Goal: Task Accomplishment & Management: Manage account settings

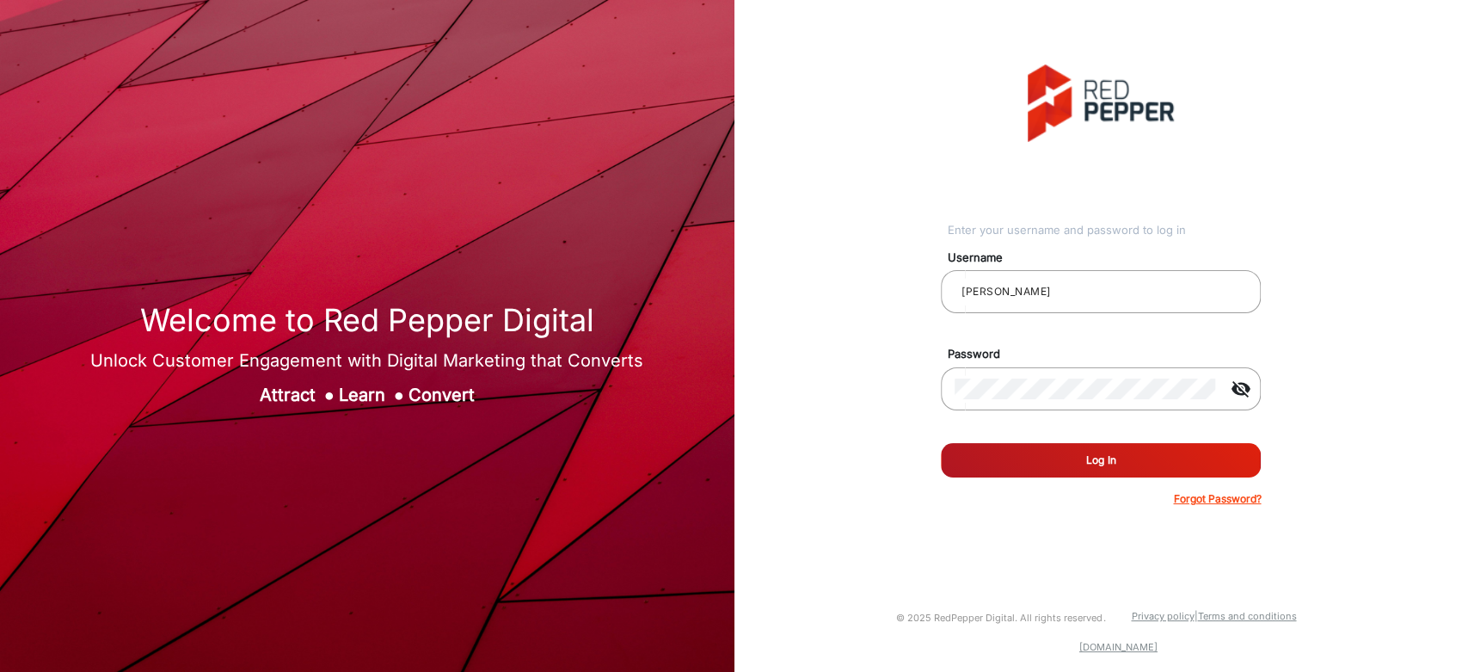
click at [1004, 459] on button "Log In" at bounding box center [1101, 460] width 320 height 34
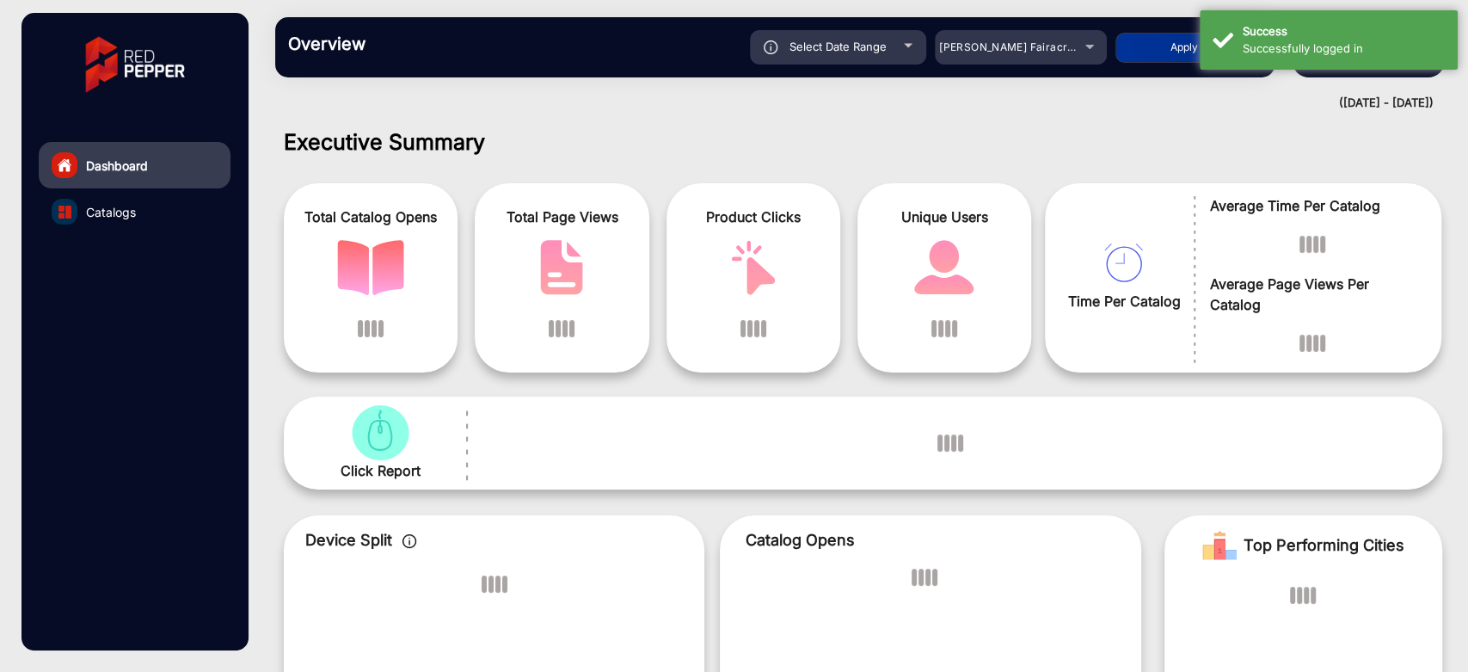
scroll to position [13, 0]
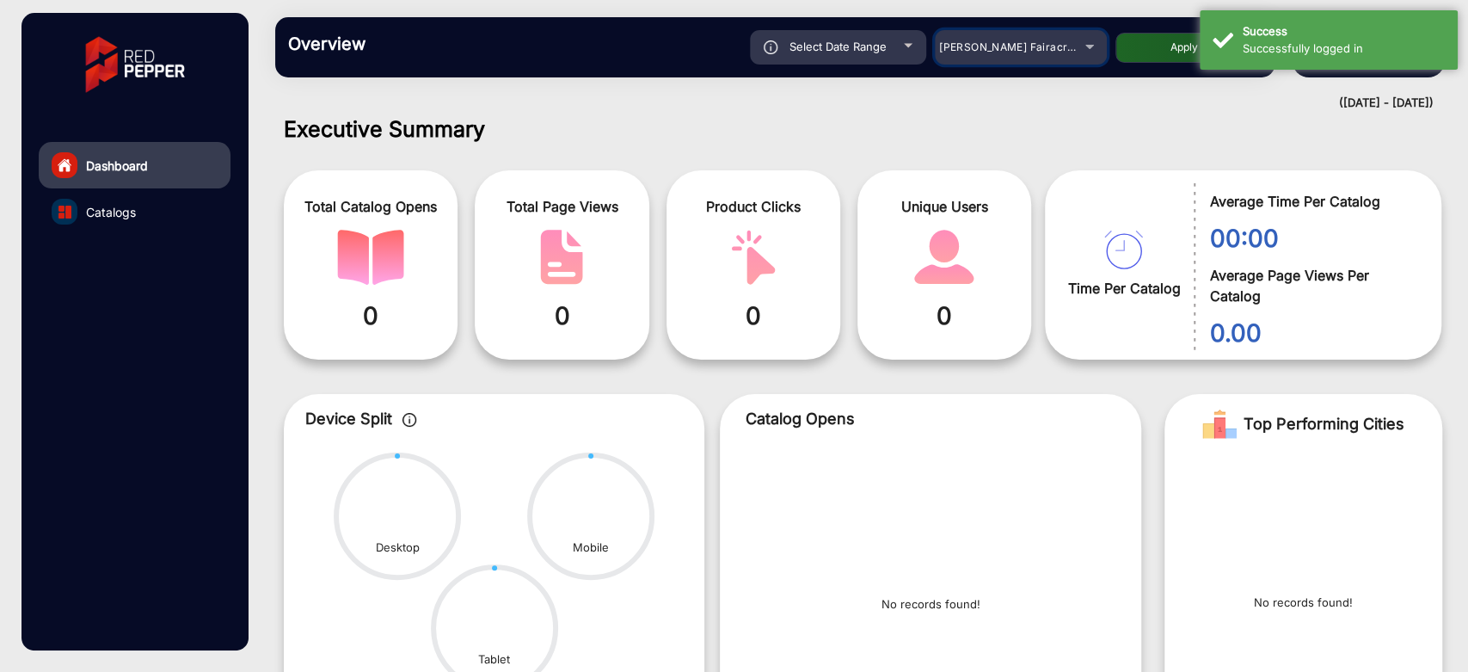
click at [1048, 48] on span "[PERSON_NAME] Fairacre Farms" at bounding box center [1024, 46] width 170 height 13
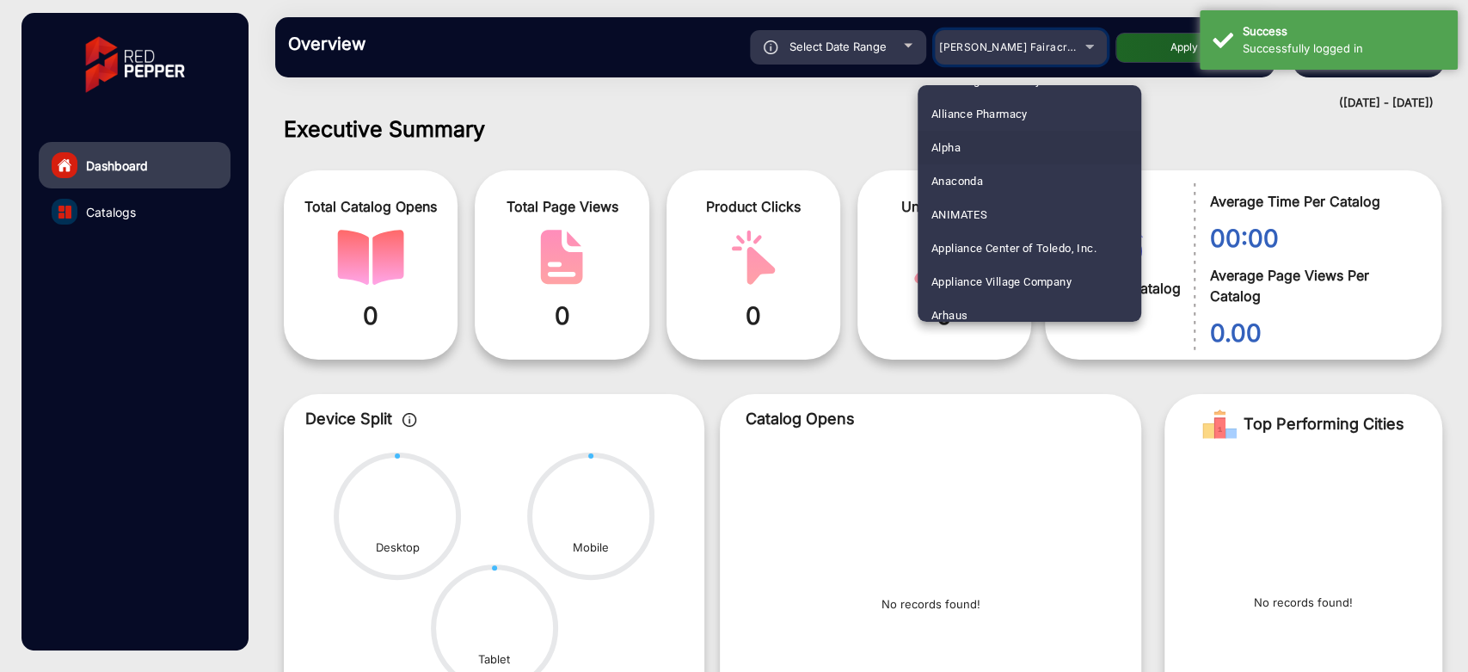
scroll to position [191, 0]
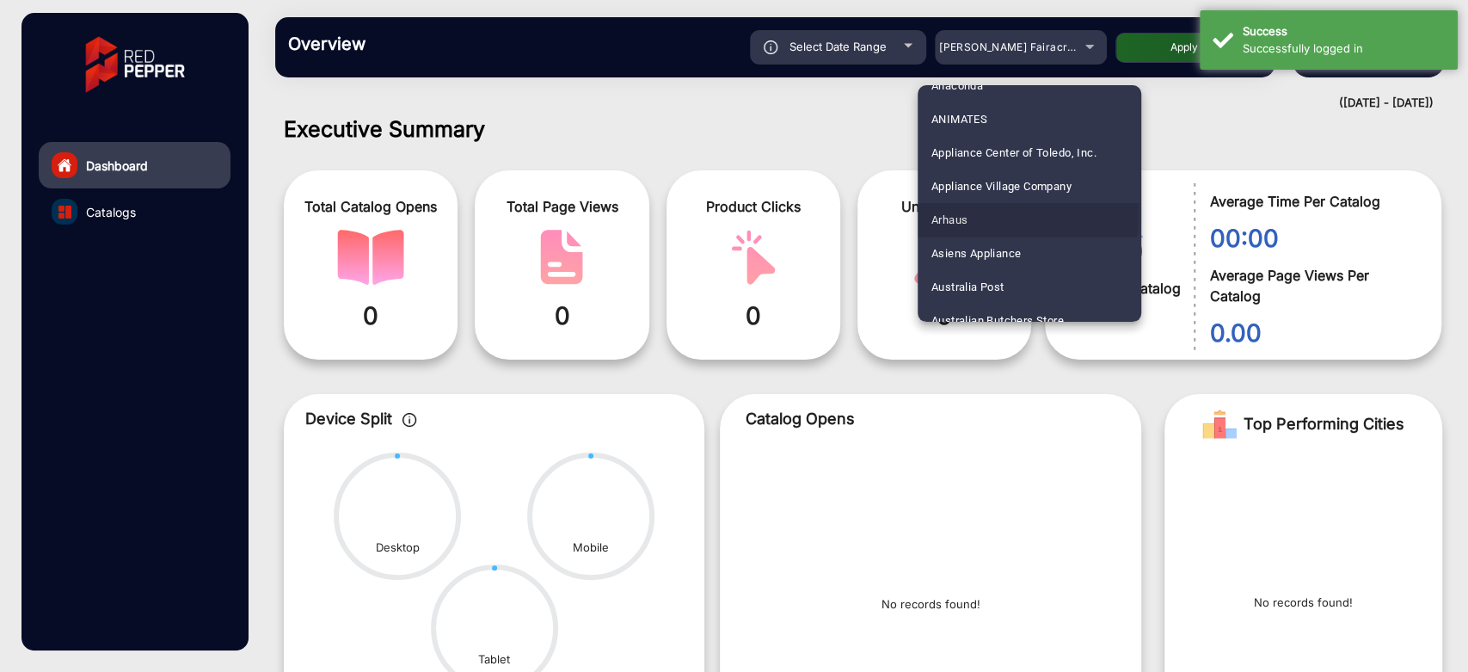
click at [958, 214] on span "Arhaus" at bounding box center [949, 220] width 36 height 34
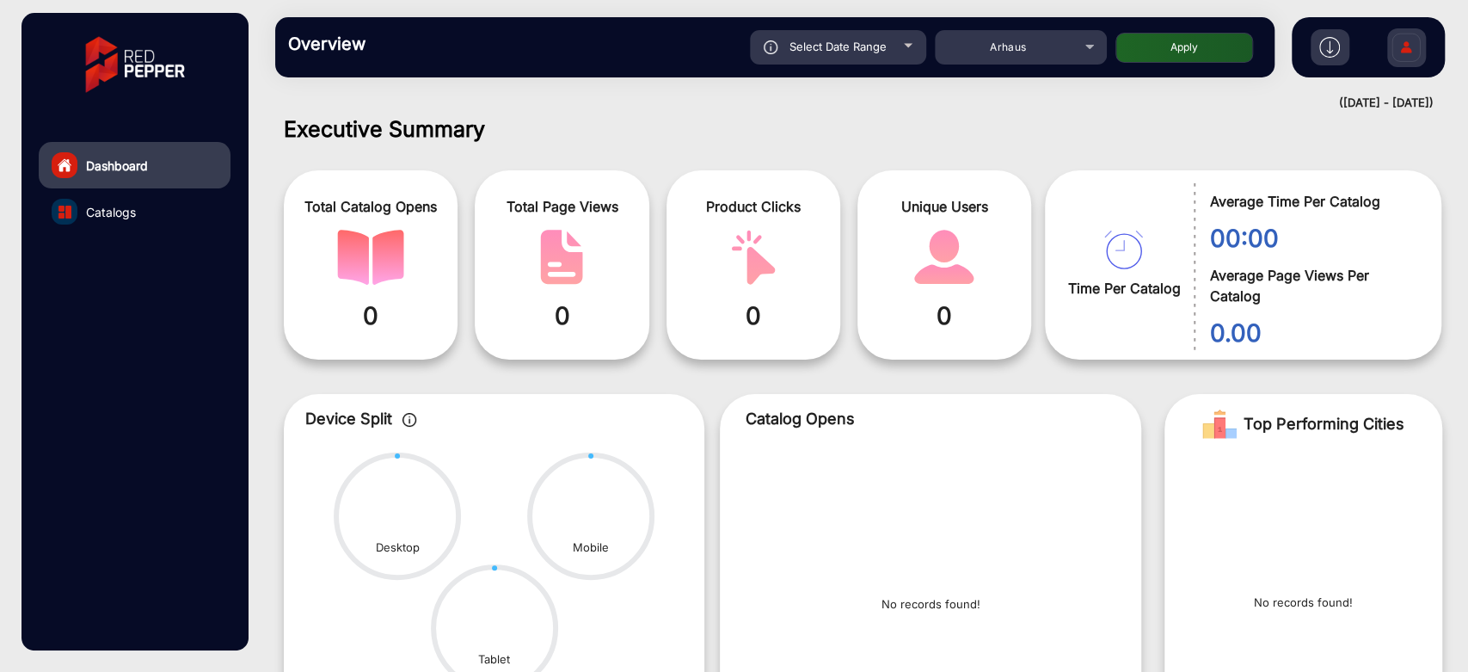
click at [1175, 63] on div "Select Date Range [DATE] [DATE] – [DATE] [DATE] Arhaus Apply" at bounding box center [823, 47] width 876 height 34
click at [1176, 51] on button "Apply" at bounding box center [1184, 48] width 138 height 30
type input "[DATE]"
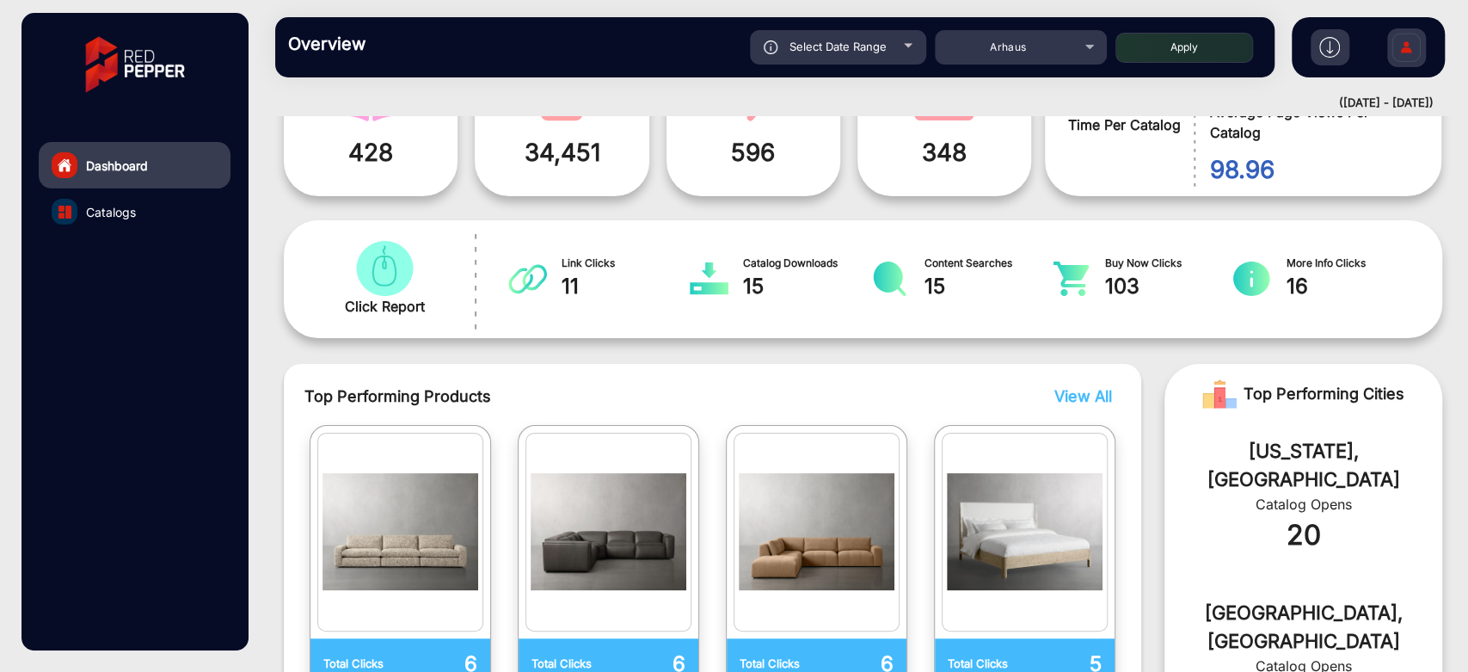
scroll to position [0, 0]
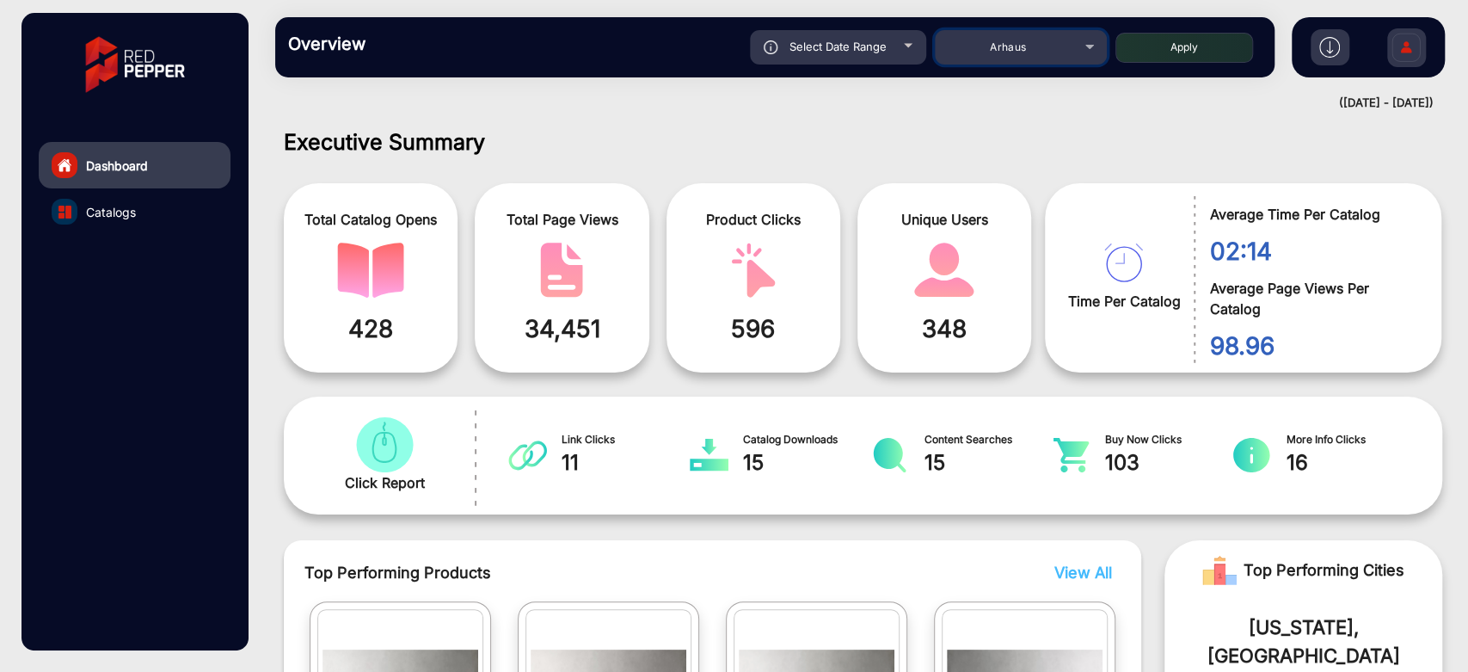
click at [1051, 42] on div "Arhaus" at bounding box center [1008, 47] width 138 height 21
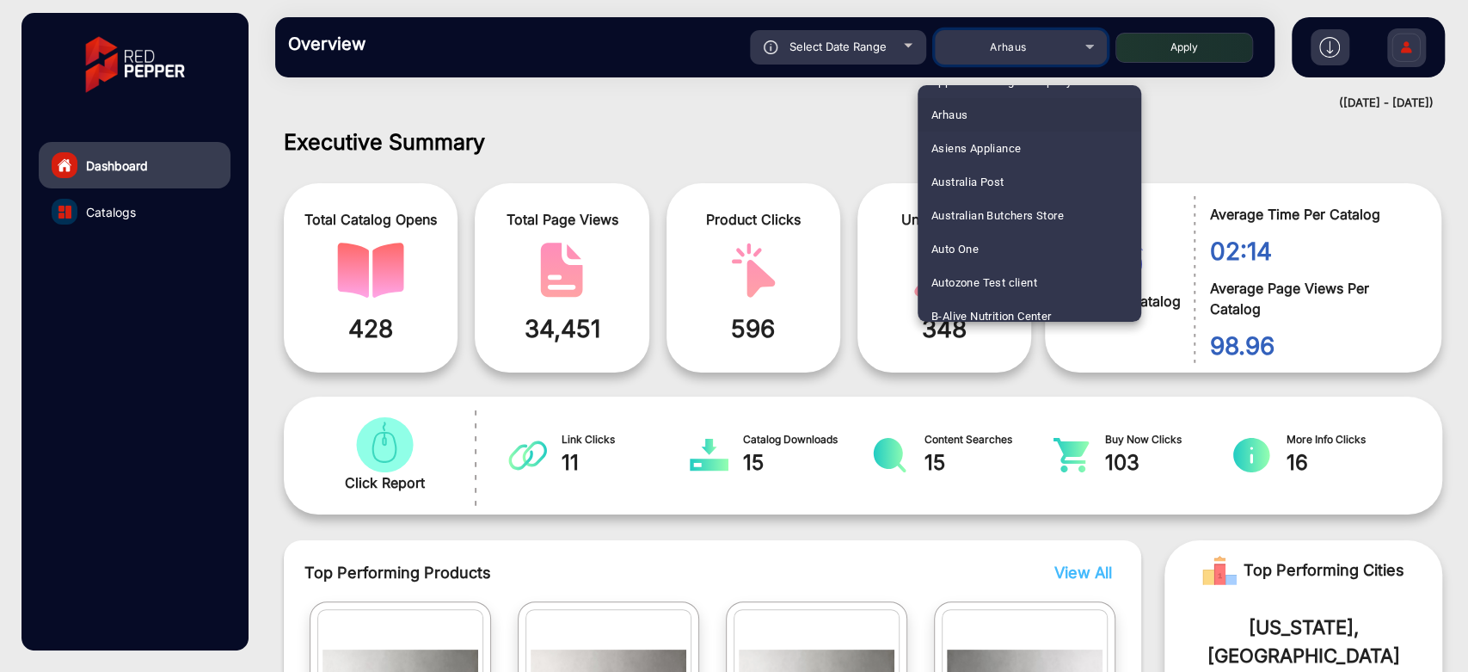
scroll to position [488, 0]
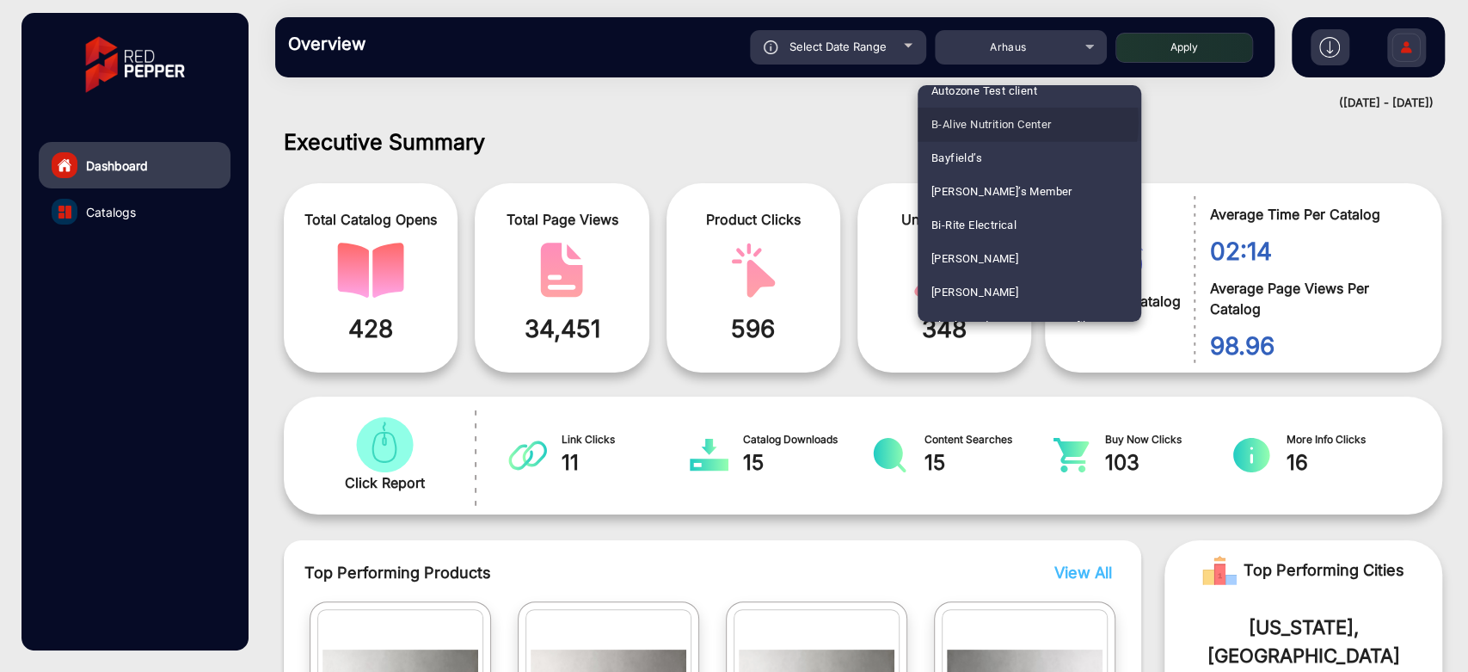
click at [1008, 122] on span "B-Alive Nutrition Center" at bounding box center [991, 124] width 120 height 34
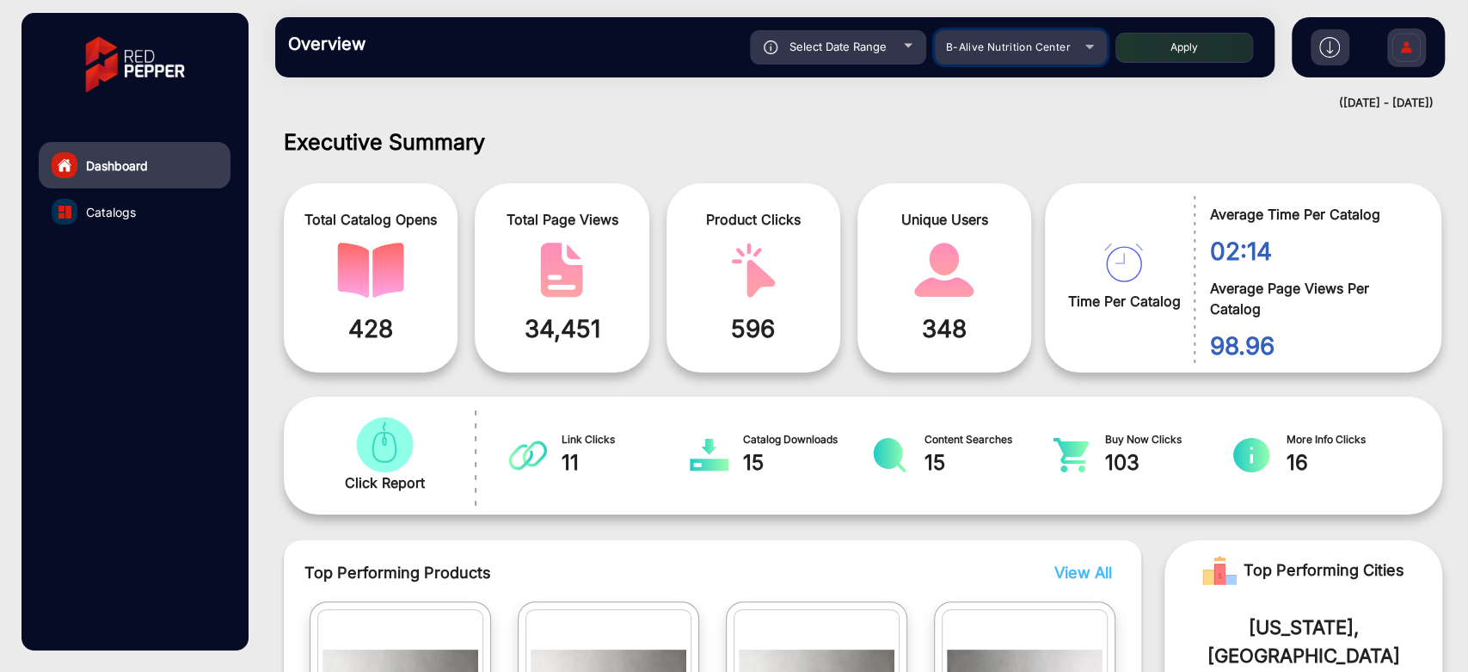
click at [1050, 39] on div "B-Alive Nutrition Center" at bounding box center [1008, 47] width 138 height 21
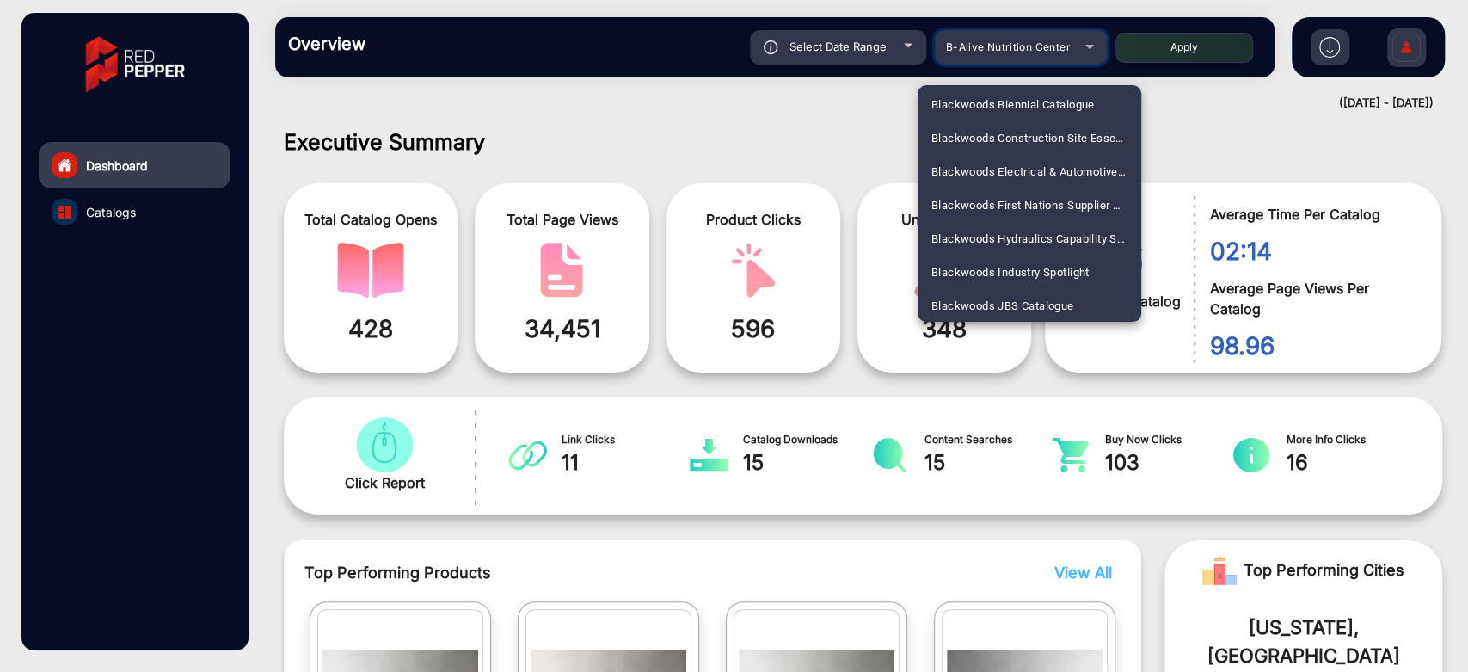
scroll to position [881, 0]
click at [846, 187] on div at bounding box center [734, 336] width 1468 height 672
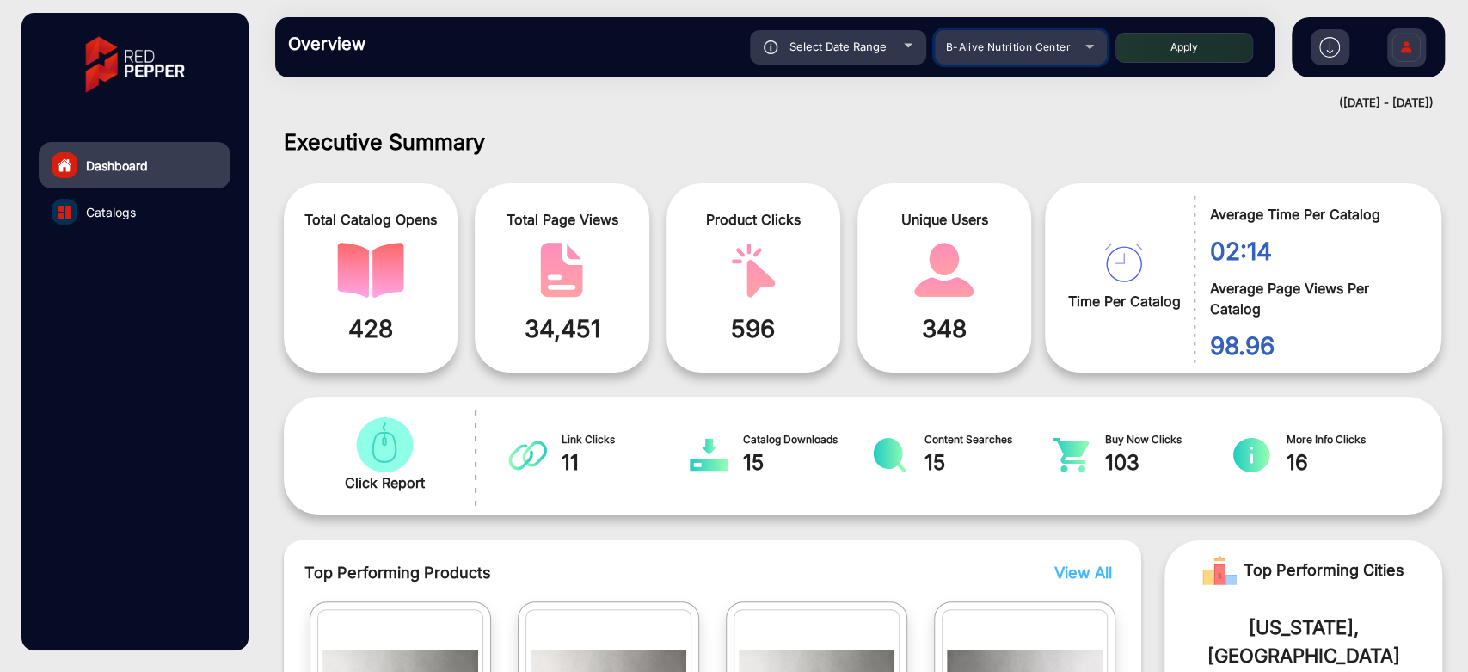
click at [1034, 48] on span "B-Alive Nutrition Center" at bounding box center [1008, 46] width 125 height 13
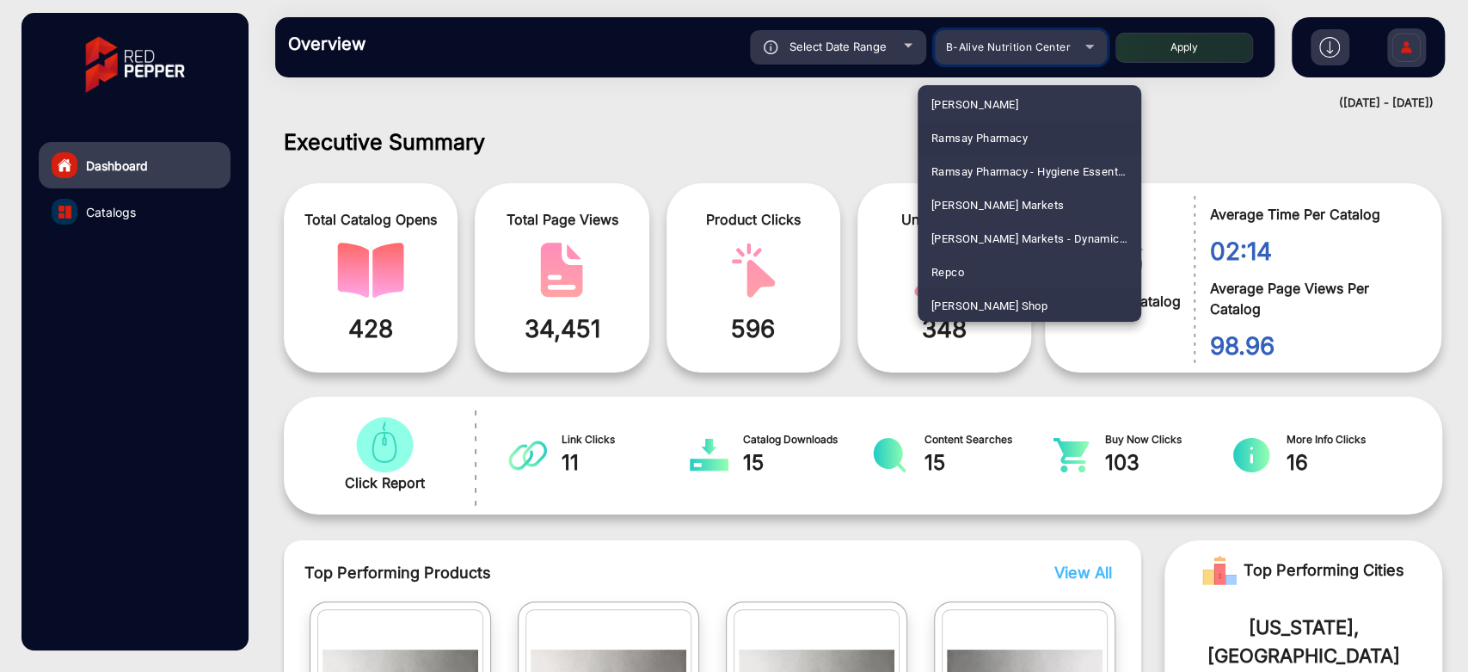
scroll to position [4225, 0]
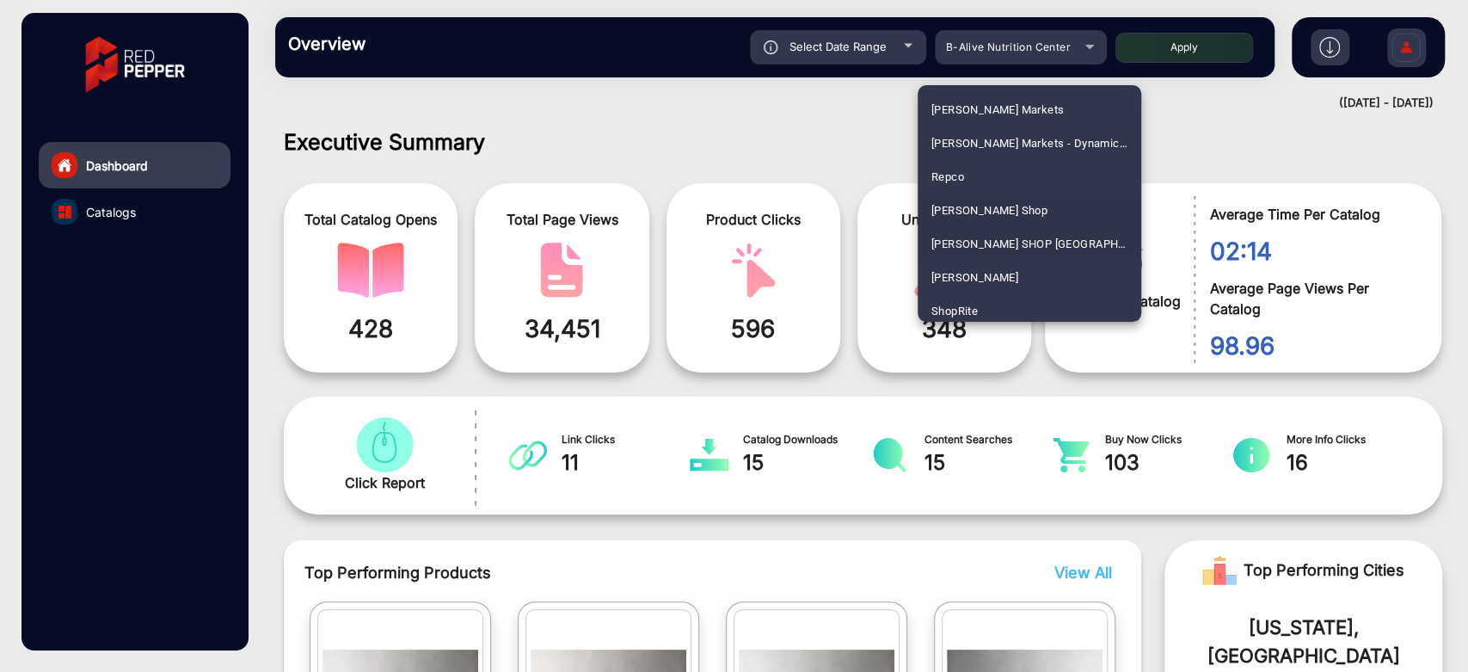
click at [1003, 231] on span "[PERSON_NAME] SHOP [GEOGRAPHIC_DATA]" at bounding box center [1029, 244] width 196 height 34
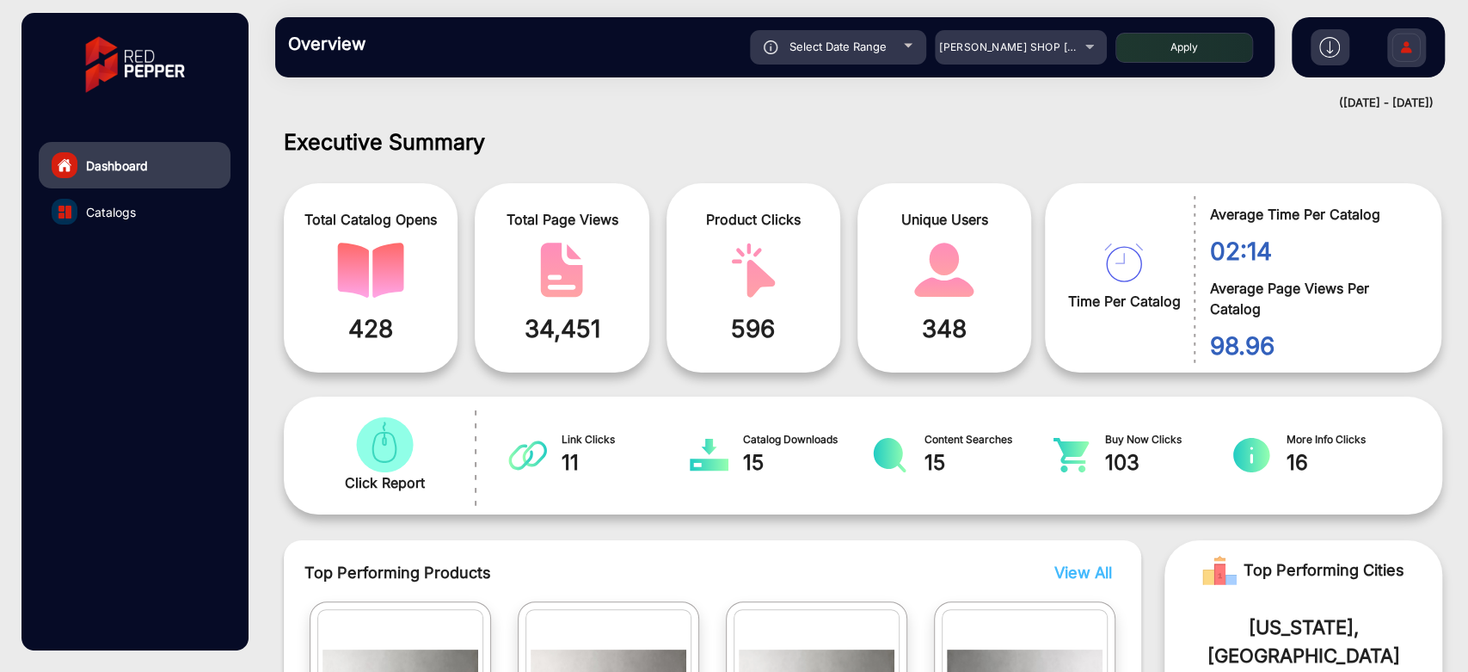
click at [1166, 53] on button "Apply" at bounding box center [1184, 48] width 138 height 30
type input "[DATE]"
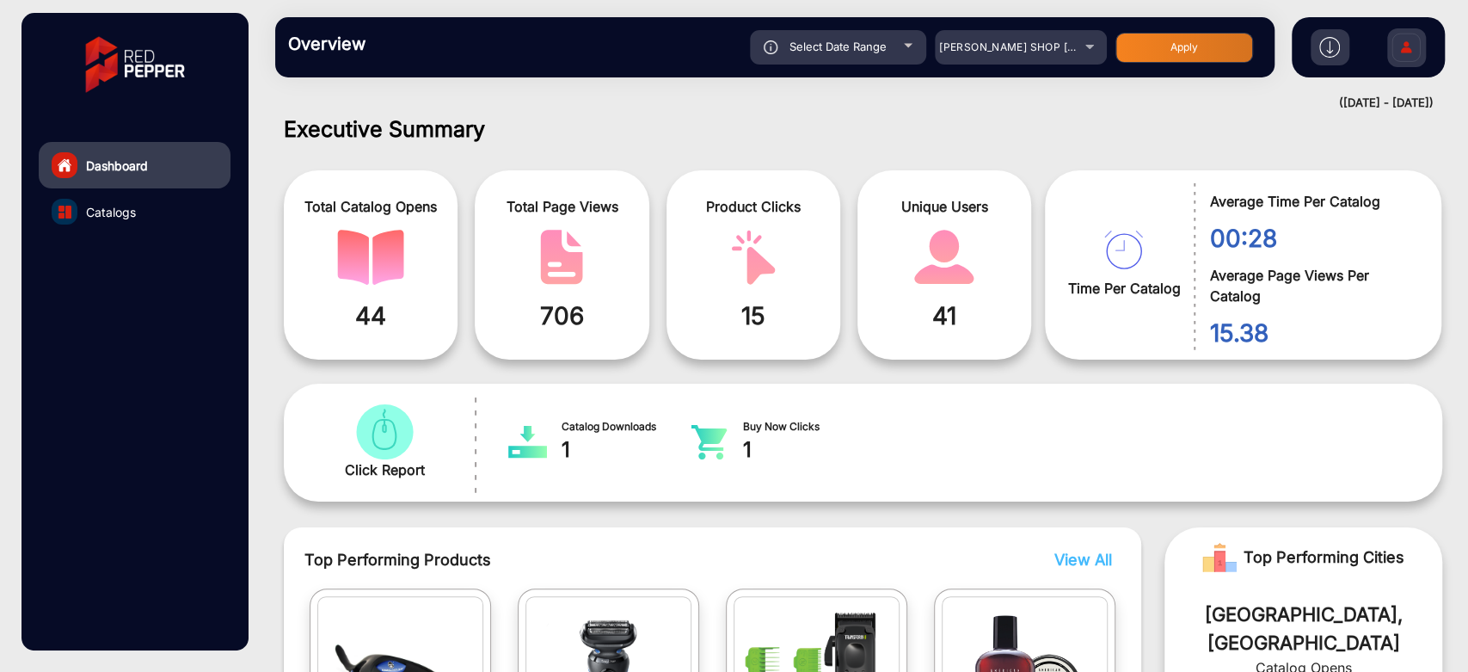
click at [908, 52] on div "Select Date Range" at bounding box center [838, 47] width 176 height 34
type input "[DATE]"
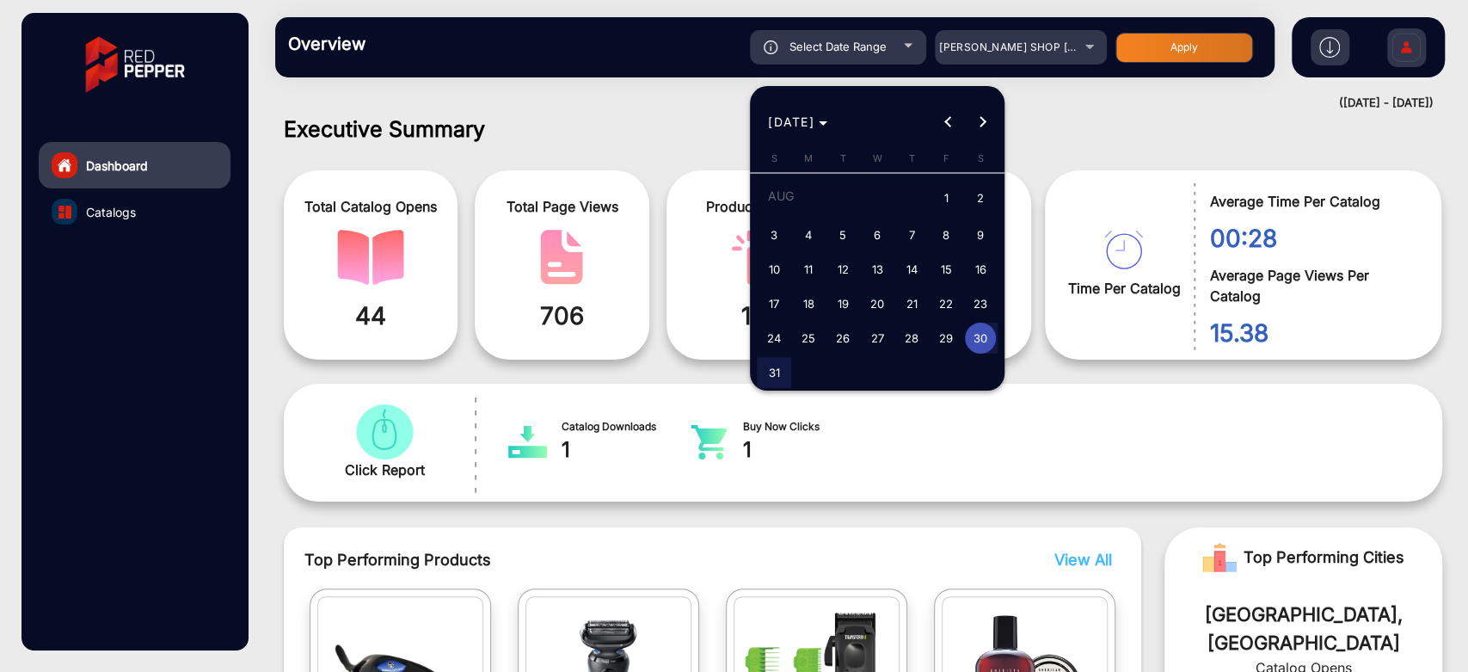
click at [843, 334] on span "26" at bounding box center [842, 337] width 31 height 31
type input "[DATE]"
click at [843, 334] on span "26" at bounding box center [842, 337] width 31 height 31
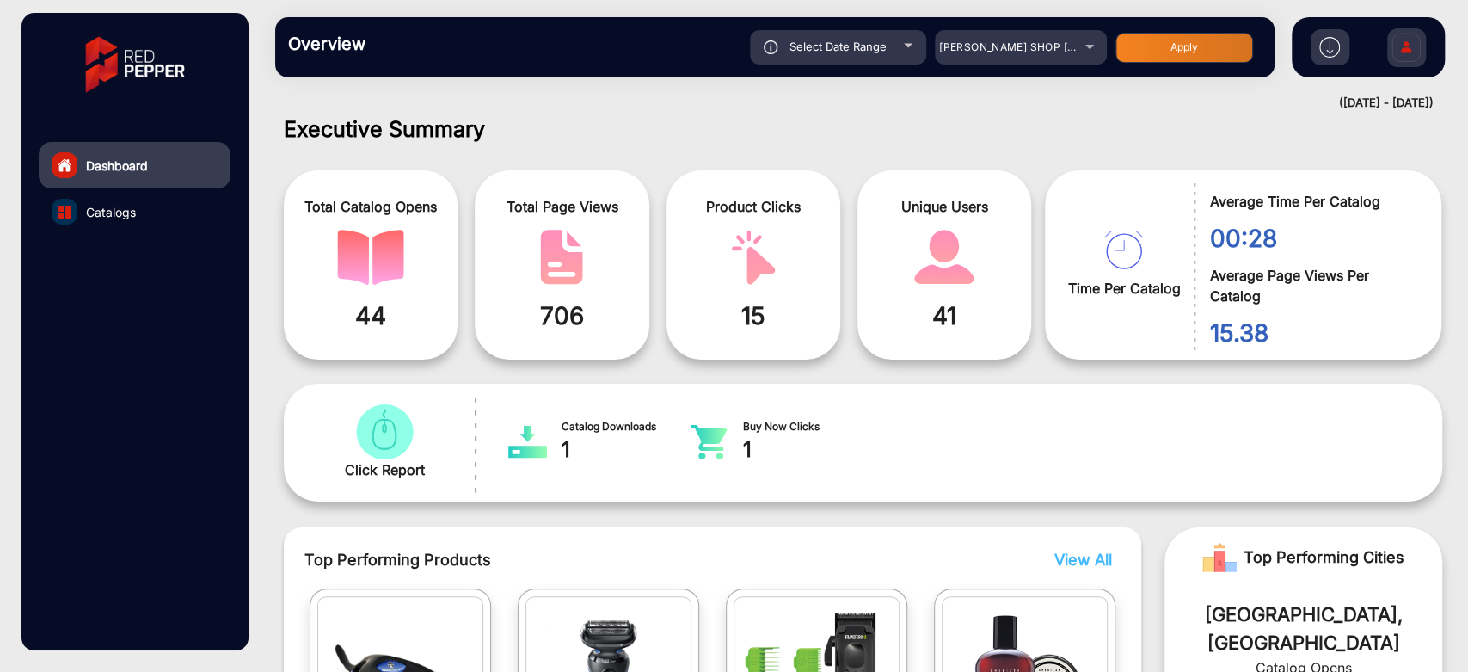
type input "[DATE]"
click at [1173, 58] on button "Apply" at bounding box center [1184, 48] width 138 height 30
type input "[DATE]"
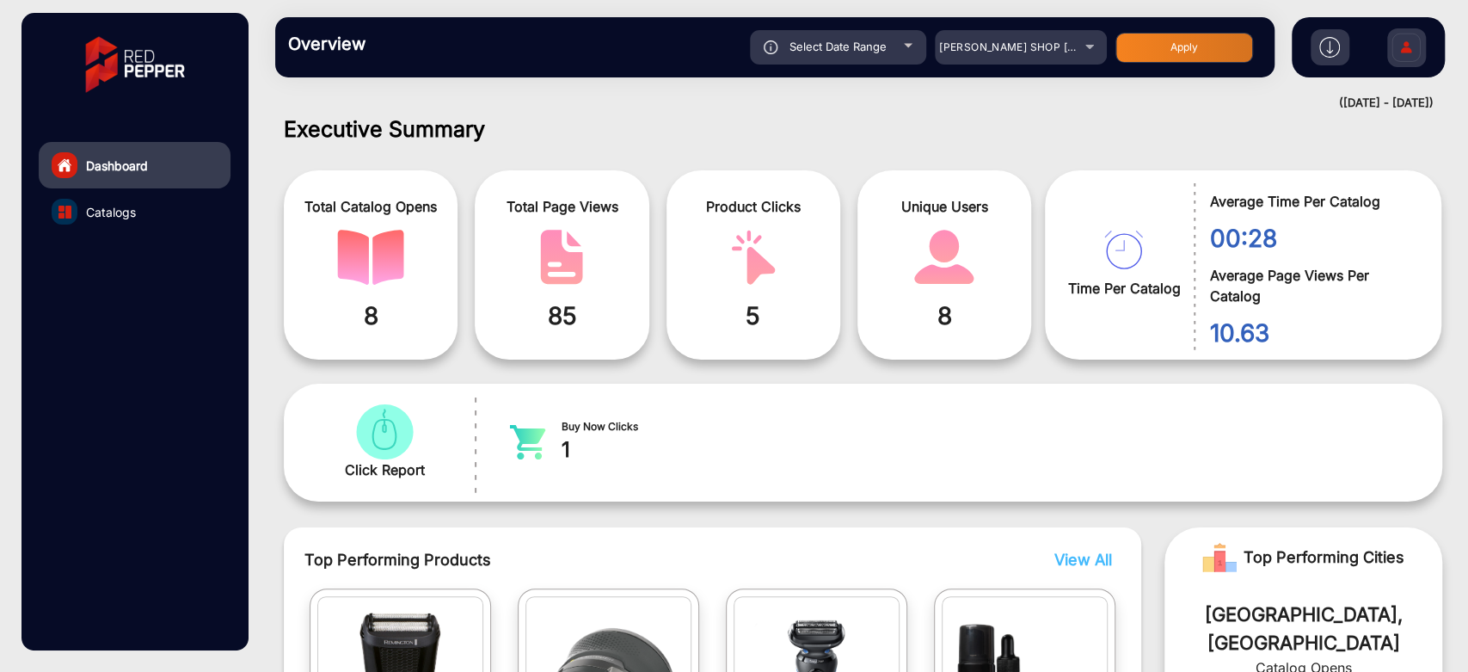
click at [867, 58] on div "Select Date Range" at bounding box center [838, 47] width 176 height 34
type input "[DATE]"
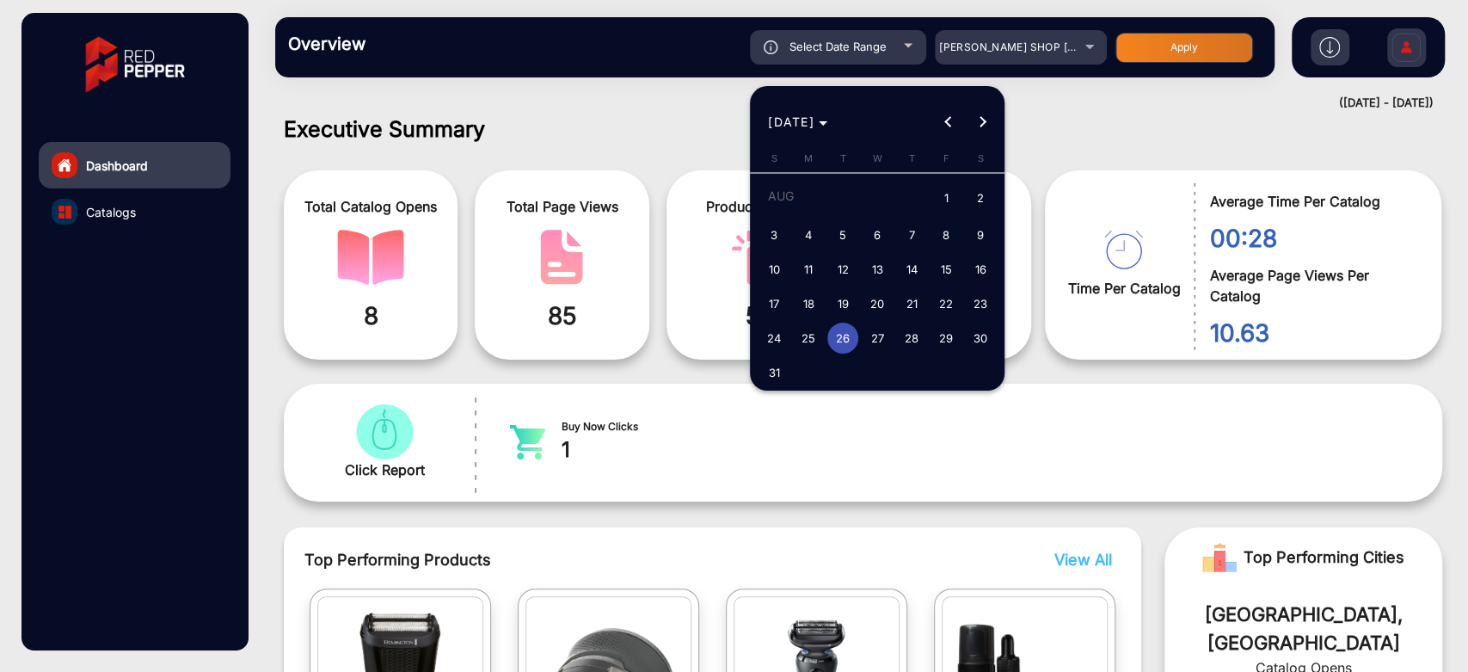
click at [945, 203] on span "1" at bounding box center [945, 198] width 31 height 35
type input "[DATE]"
click at [945, 203] on span "1" at bounding box center [945, 198] width 31 height 35
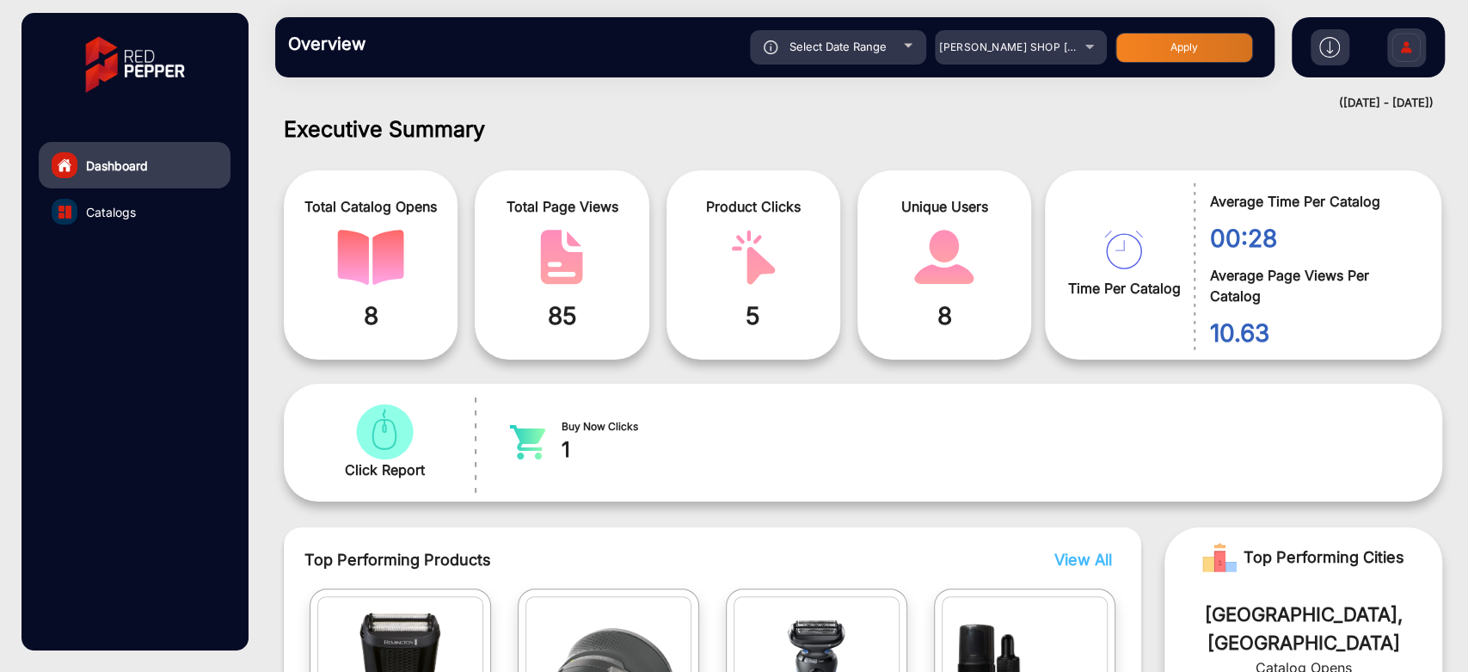
type input "[DATE]"
click at [1135, 44] on button "Apply" at bounding box center [1184, 48] width 138 height 30
type input "[DATE]"
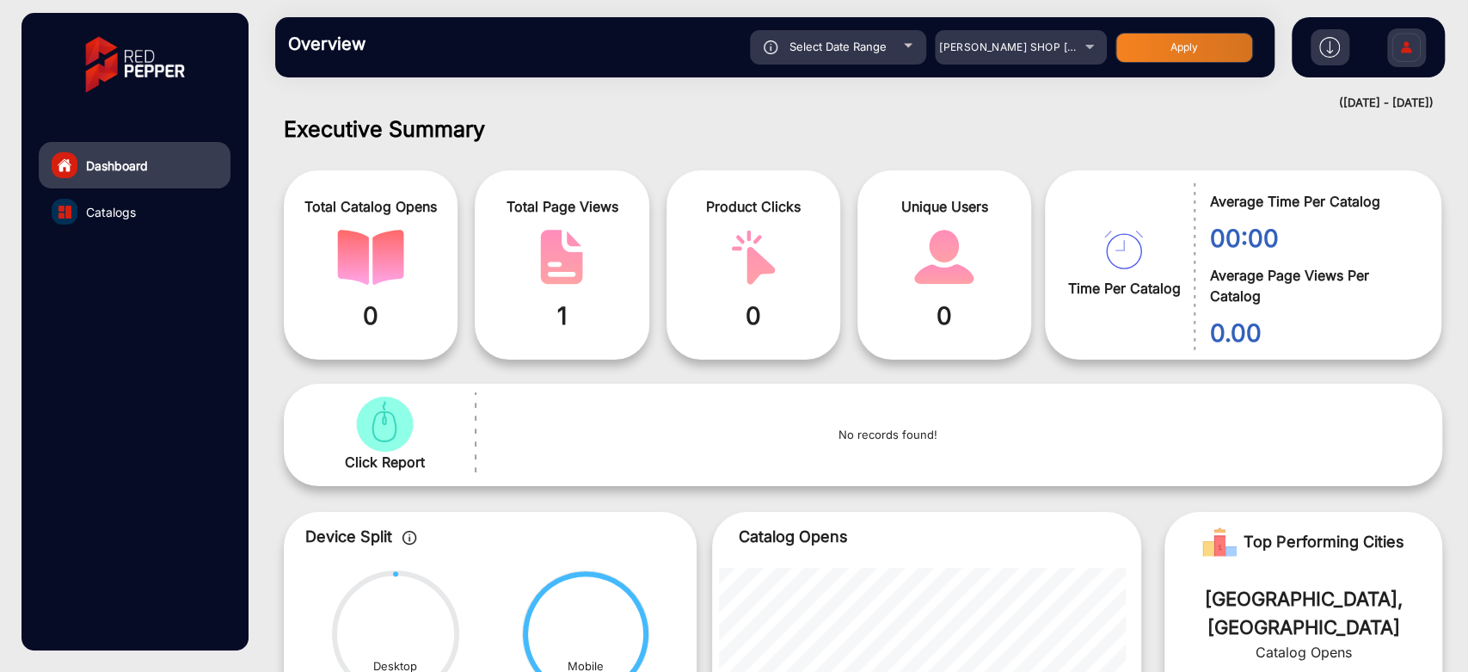
click at [912, 52] on div "Select Date Range" at bounding box center [838, 47] width 176 height 34
type input "[DATE]"
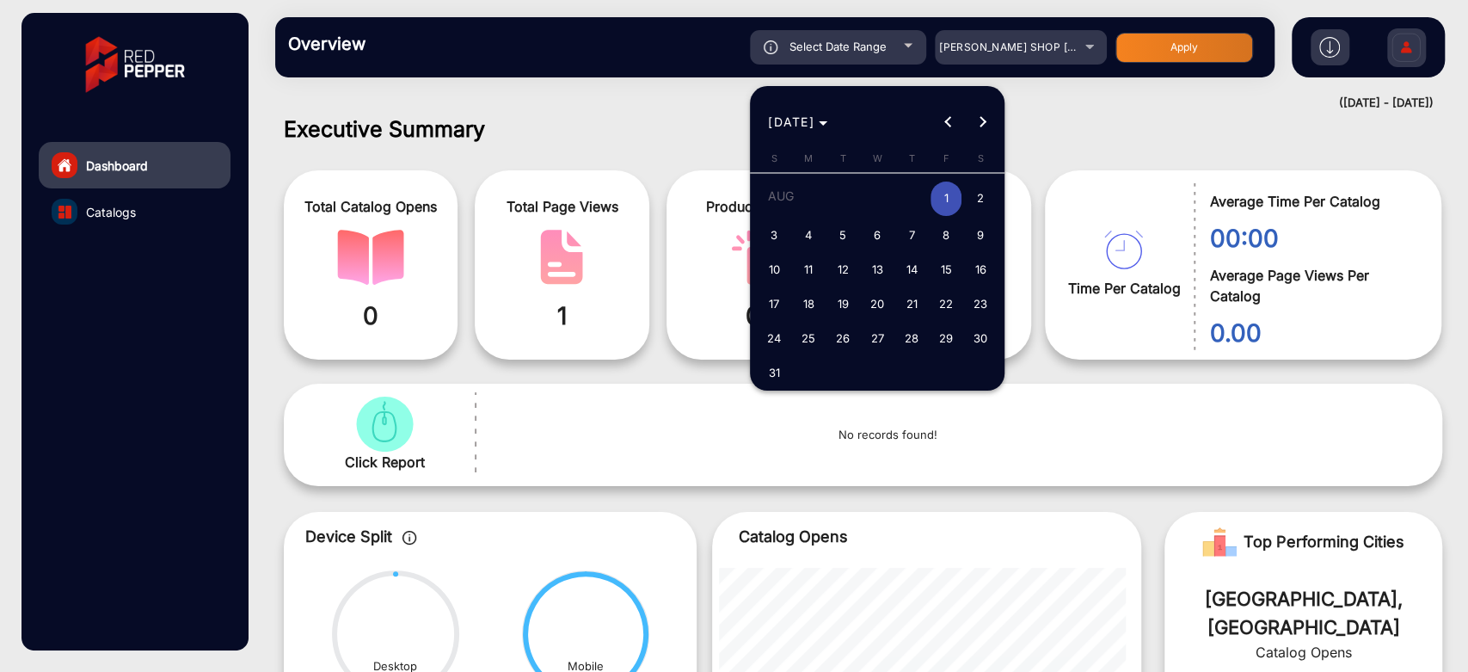
click at [922, 233] on span "7" at bounding box center [911, 234] width 31 height 31
type input "[DATE]"
click at [922, 233] on span "7" at bounding box center [911, 234] width 31 height 31
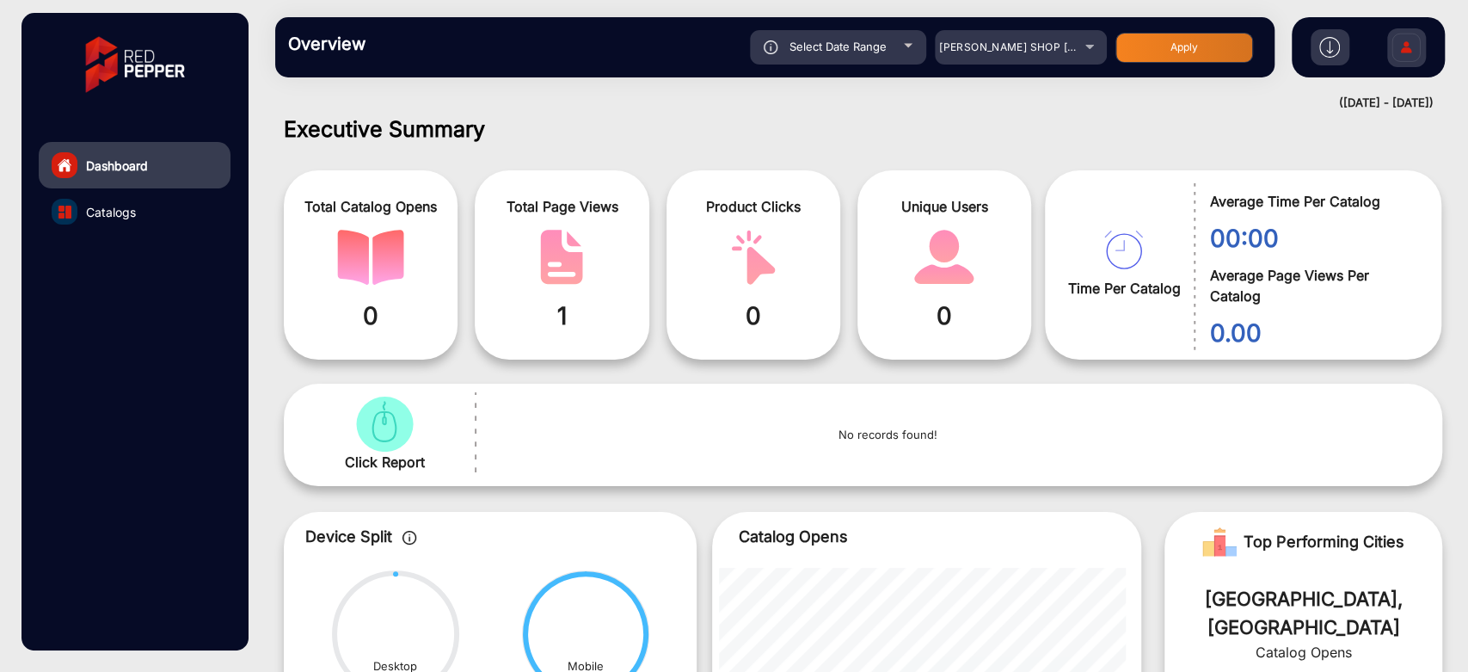
type input "[DATE]"
click at [1144, 60] on button "Apply" at bounding box center [1184, 48] width 138 height 30
type input "[DATE]"
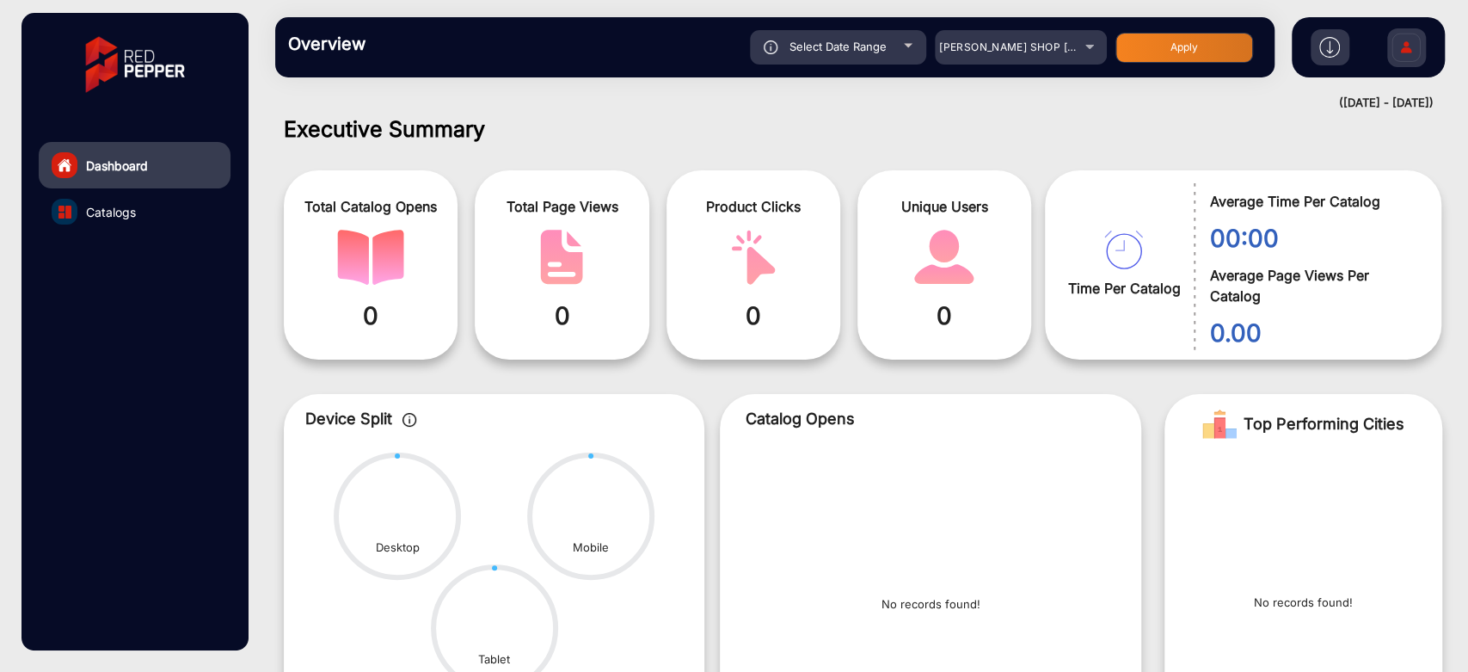
click at [860, 34] on div "Select Date Range" at bounding box center [838, 47] width 176 height 34
type input "[DATE]"
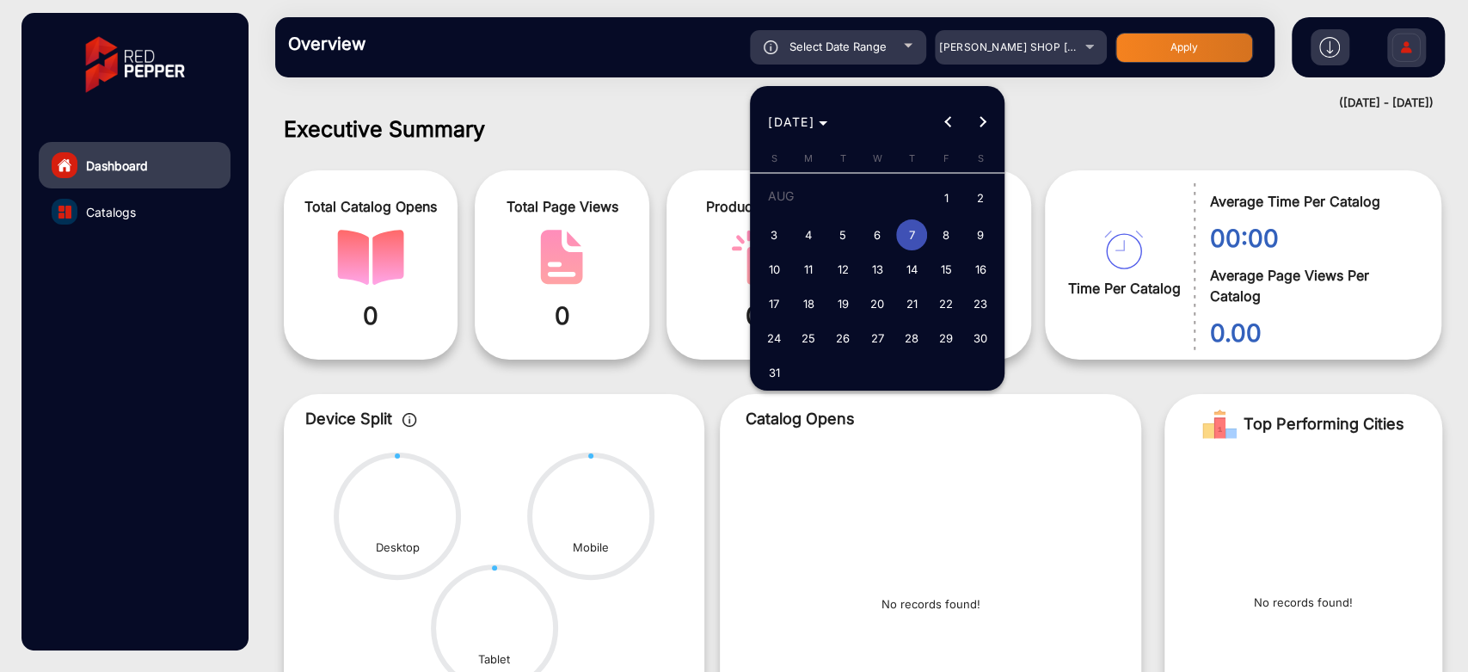
click at [948, 275] on span "15" at bounding box center [945, 269] width 31 height 31
type input "[DATE]"
click at [948, 275] on span "15" at bounding box center [945, 269] width 31 height 31
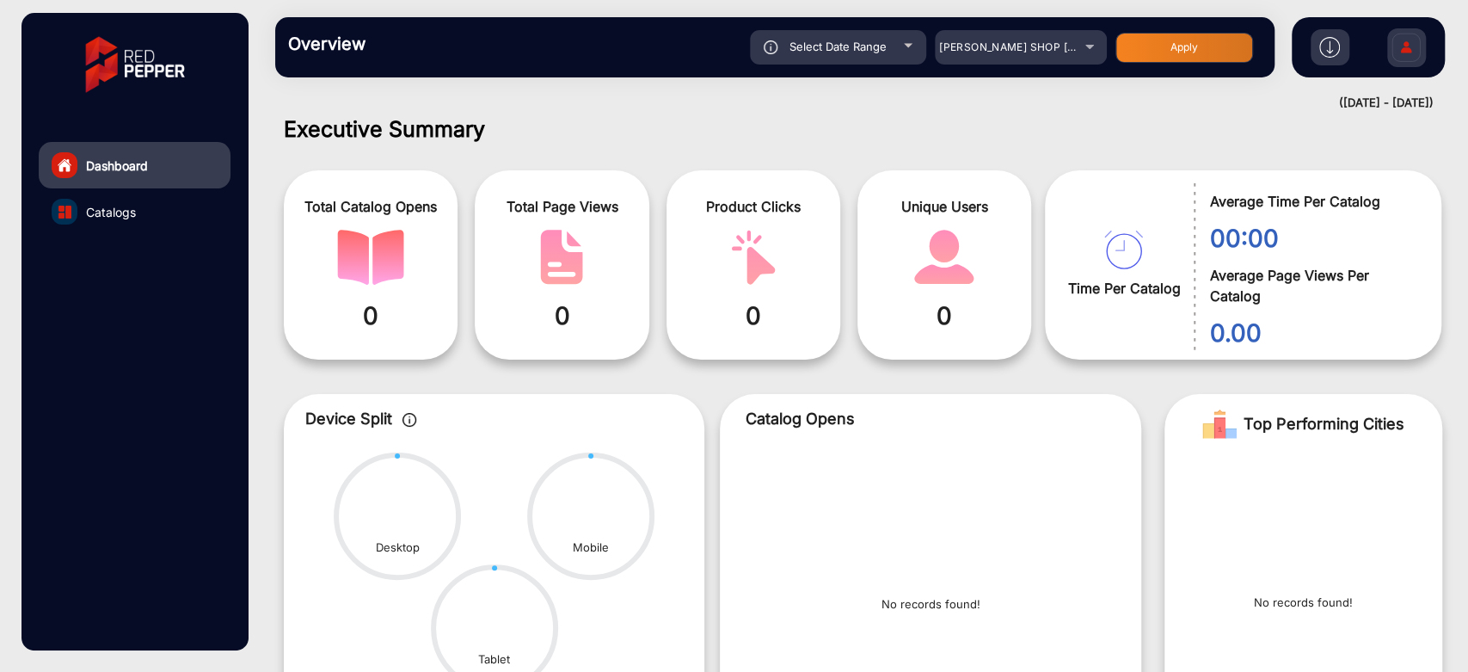
type input "[DATE]"
drag, startPoint x: 1143, startPoint y: 47, endPoint x: 1131, endPoint y: 79, distance: 34.0
click at [1144, 47] on button "Apply" at bounding box center [1184, 48] width 138 height 30
type input "[DATE]"
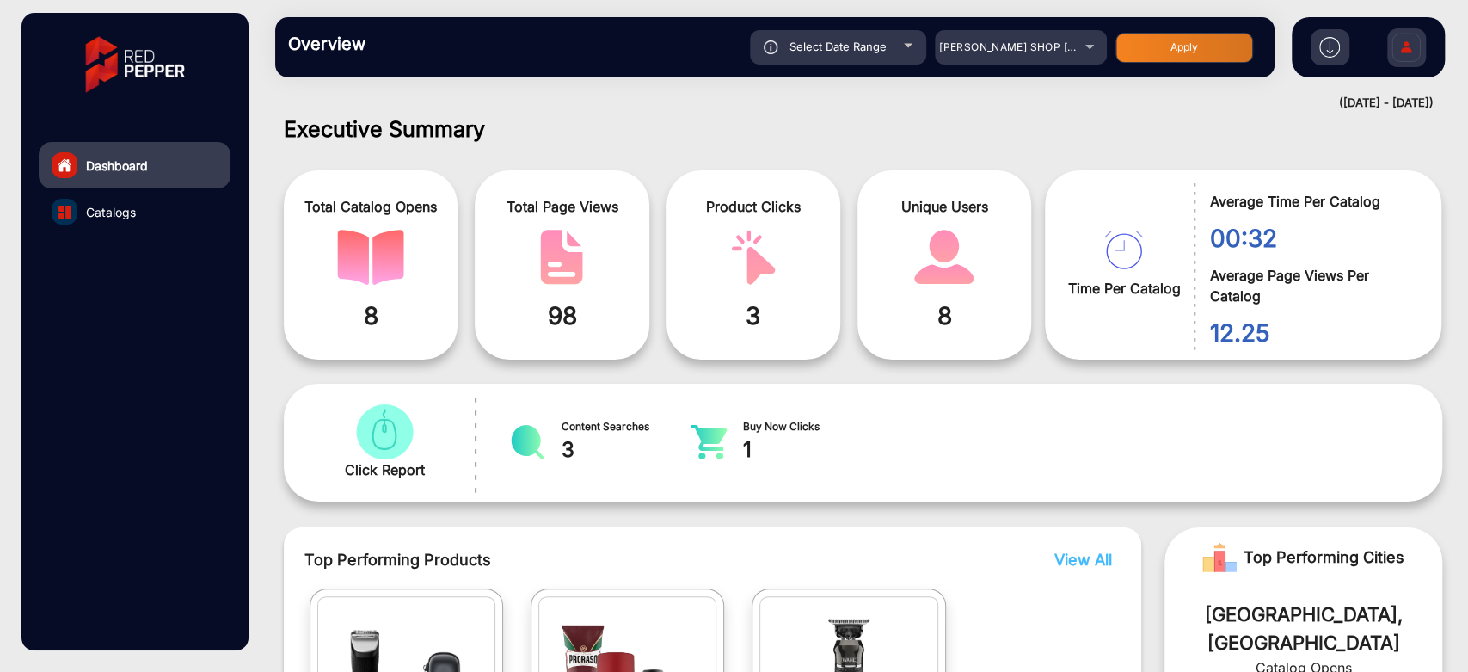
click at [920, 37] on div "Select Date Range" at bounding box center [838, 47] width 176 height 34
type input "[DATE]"
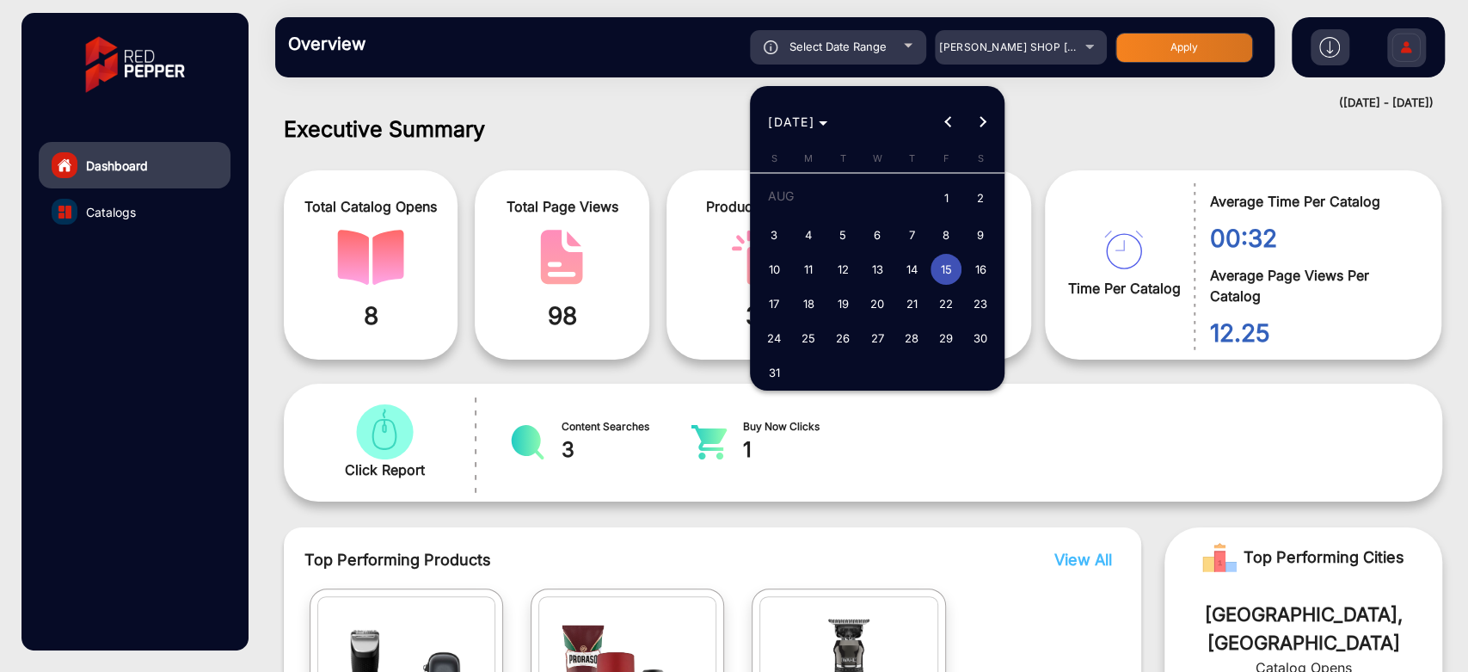
click at [945, 193] on span "1" at bounding box center [945, 198] width 31 height 35
type input "[DATE]"
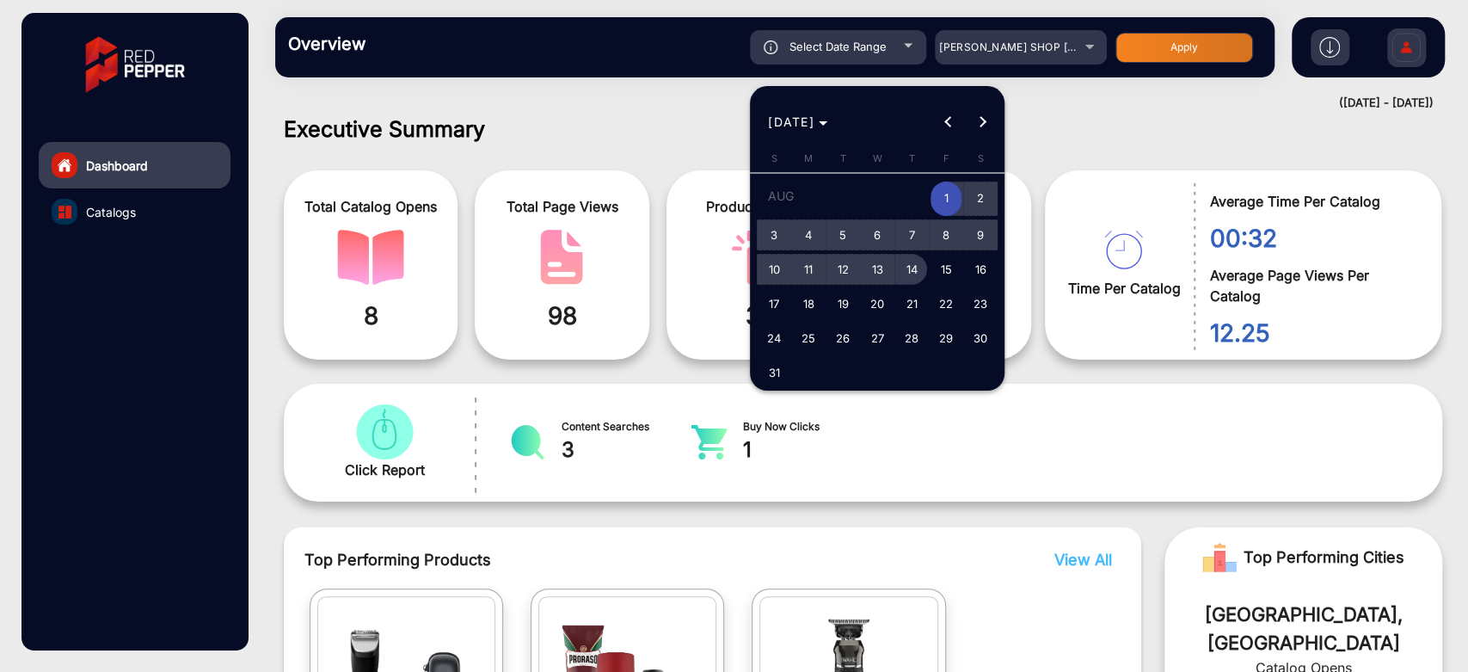
click at [913, 256] on span "14" at bounding box center [911, 269] width 31 height 31
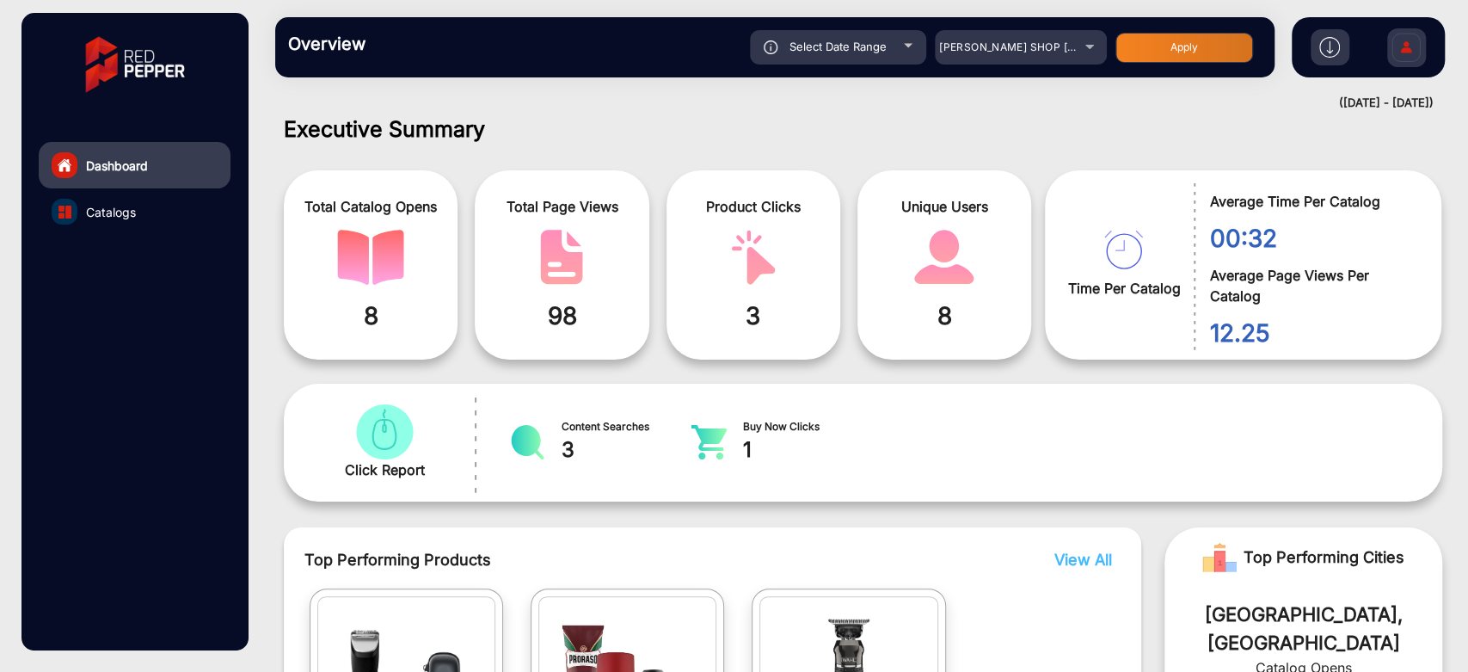
type input "[DATE]"
click at [1181, 38] on button "Apply" at bounding box center [1184, 48] width 138 height 30
type input "[DATE]"
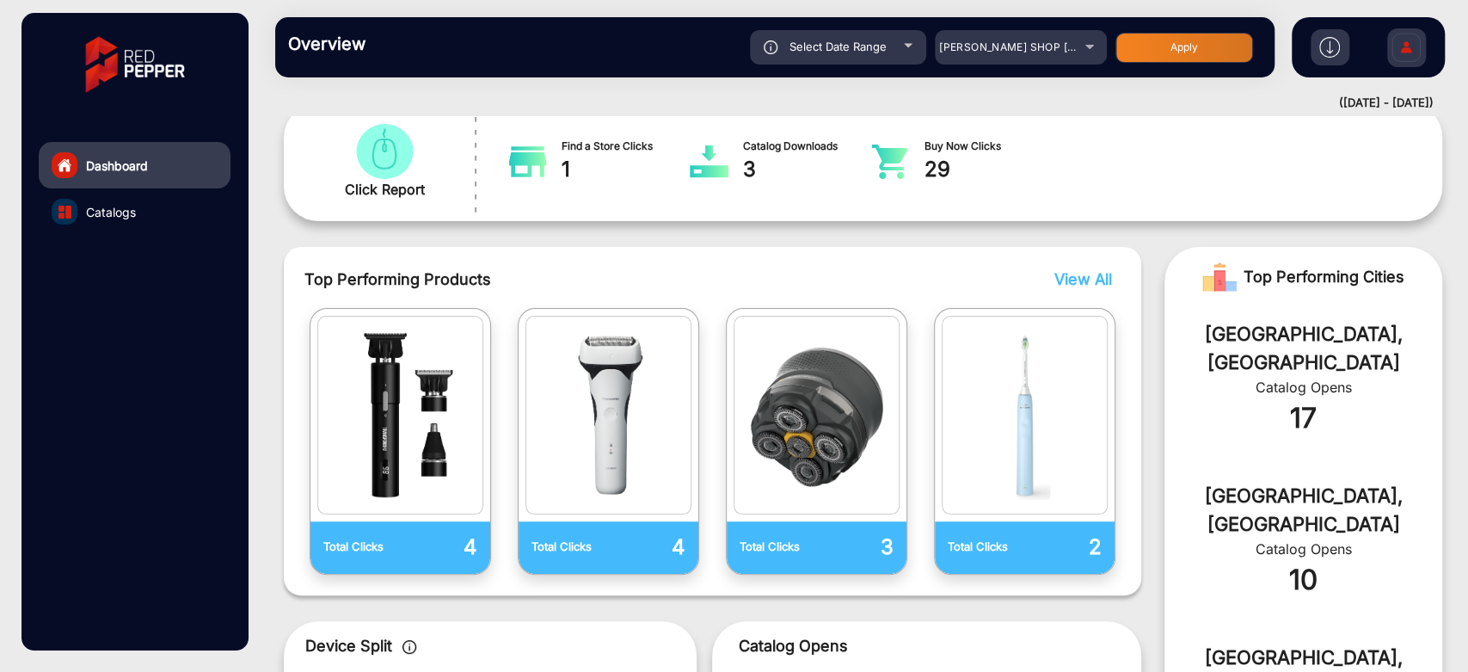
scroll to position [0, 0]
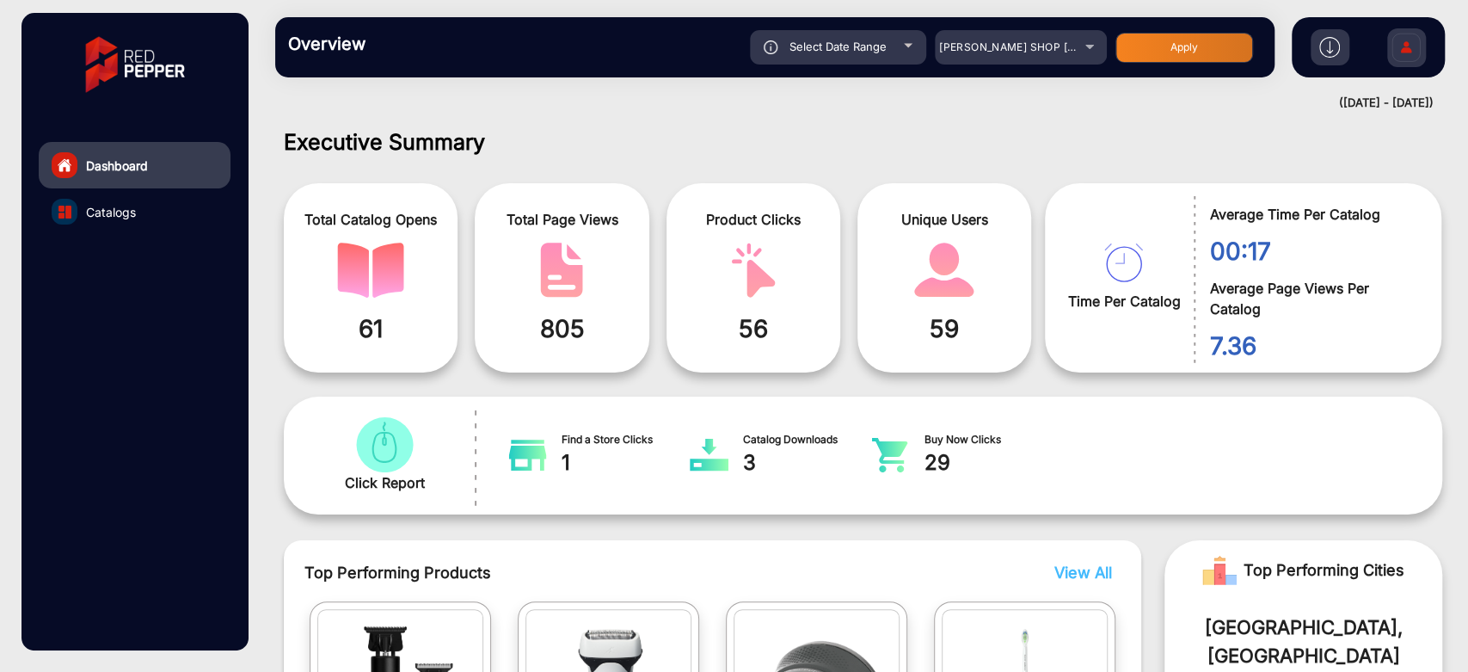
click at [863, 47] on span "Select Date Range" at bounding box center [837, 47] width 97 height 14
type input "[DATE]"
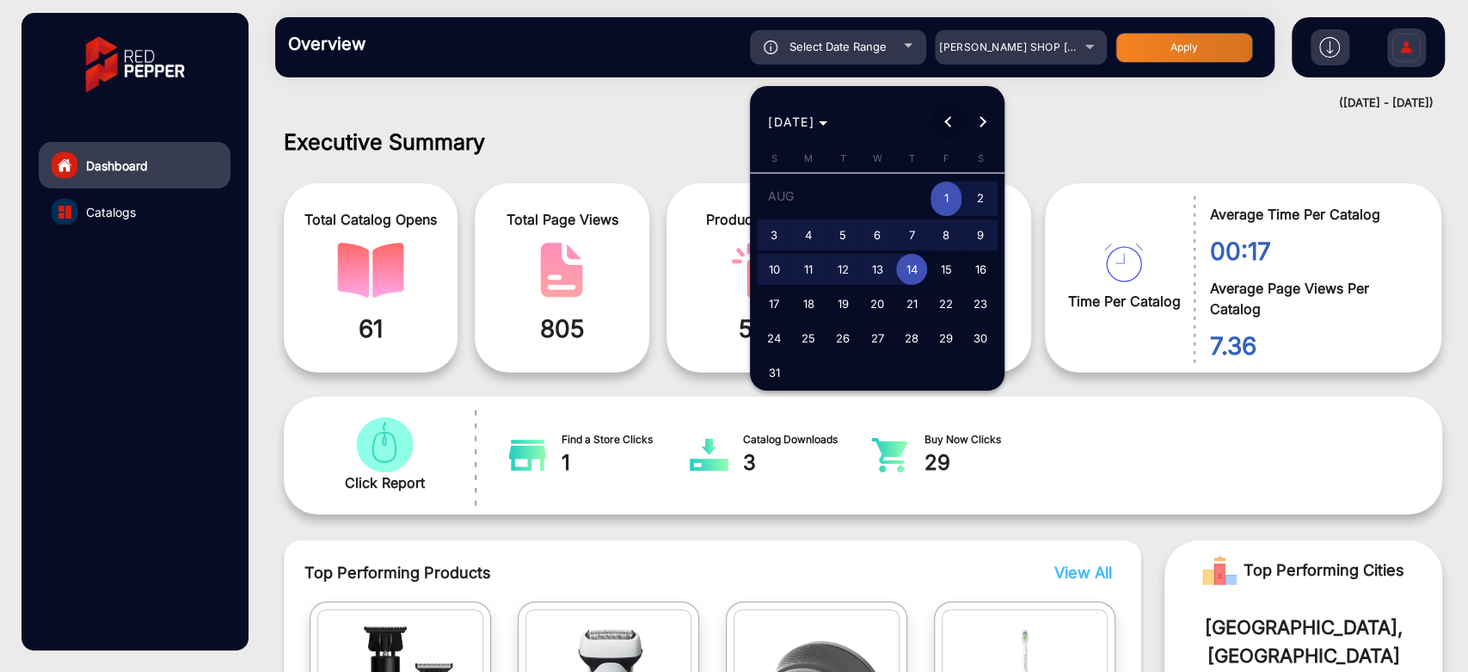
click at [939, 122] on span "Previous month" at bounding box center [948, 122] width 34 height 34
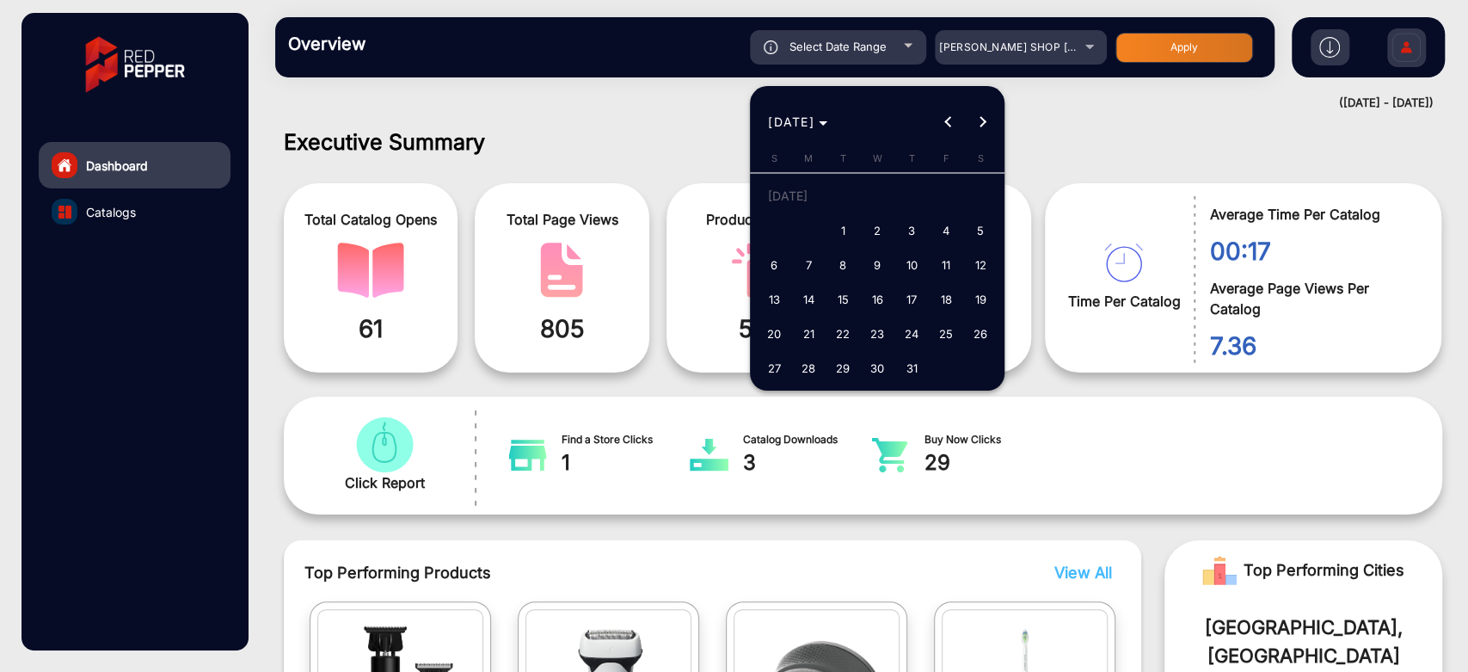
click at [860, 287] on button "16" at bounding box center [877, 299] width 34 height 34
type input "[DATE]"
click at [860, 287] on button "16" at bounding box center [877, 299] width 34 height 34
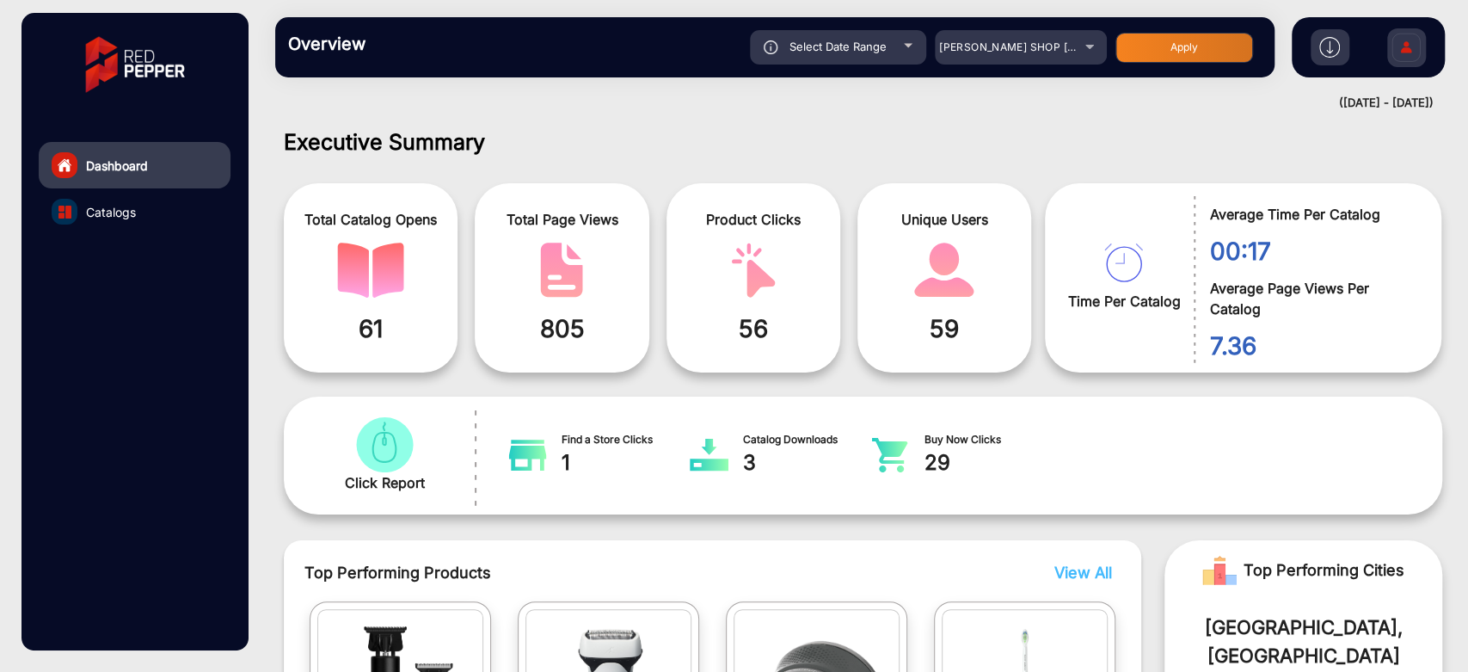
type input "[DATE]"
click at [1128, 64] on div "Select Date Range [DATE] [DATE] – [DATE] End date [PERSON_NAME] SHOP NZ Apply" at bounding box center [823, 47] width 876 height 34
click at [1132, 56] on button "Apply" at bounding box center [1184, 48] width 138 height 30
type input "[DATE]"
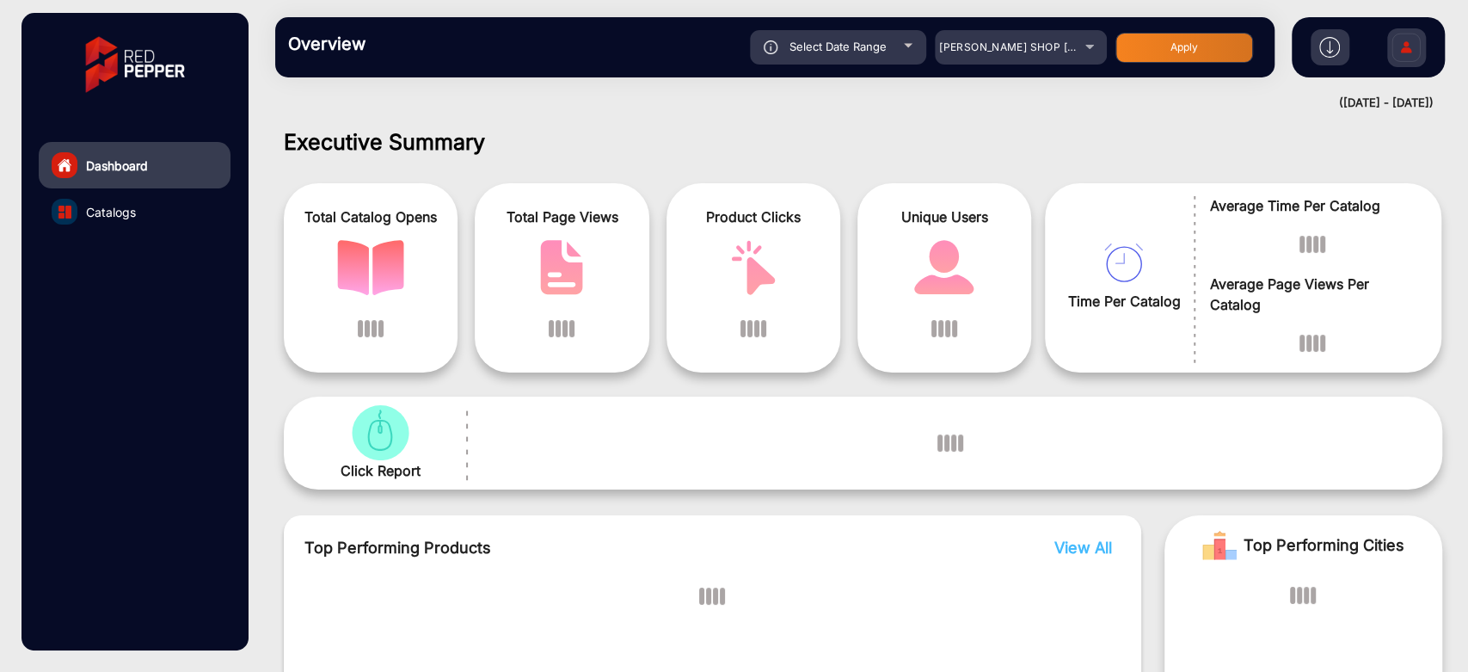
scroll to position [13, 0]
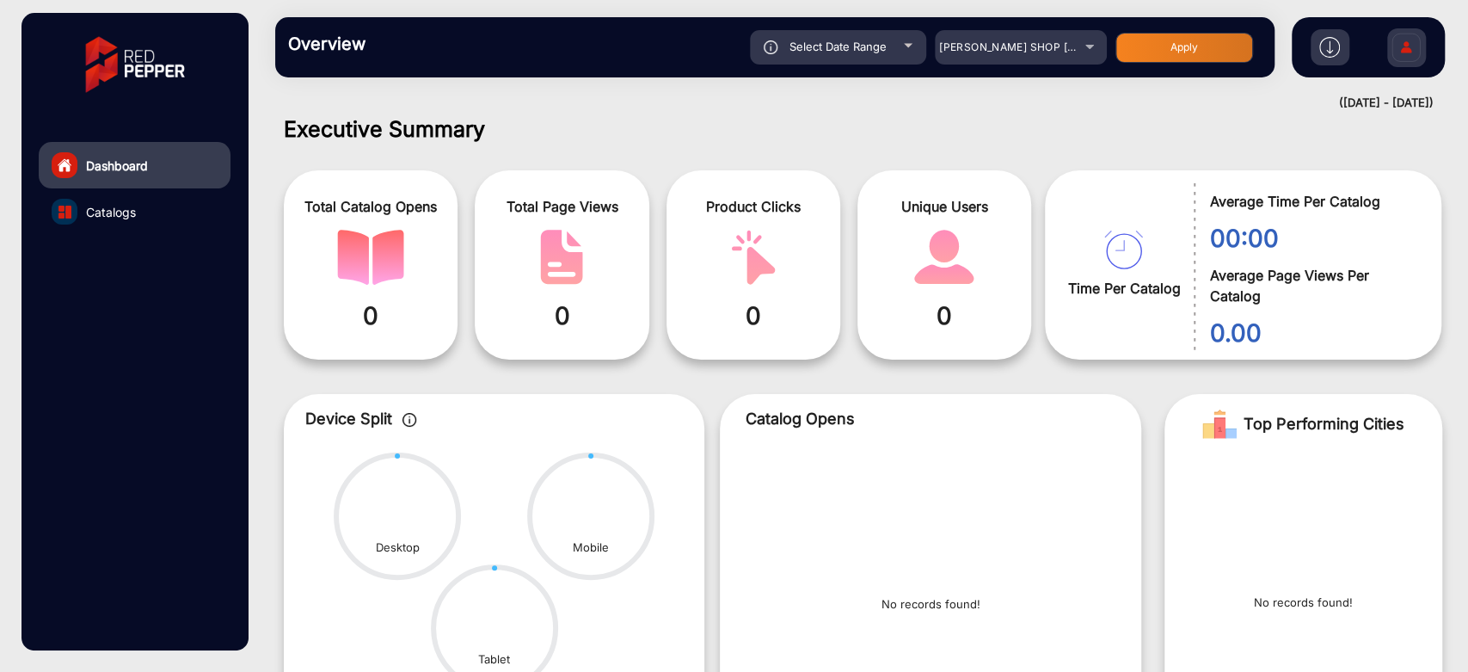
click at [911, 38] on div "Select Date Range" at bounding box center [838, 47] width 176 height 34
type input "[DATE]"
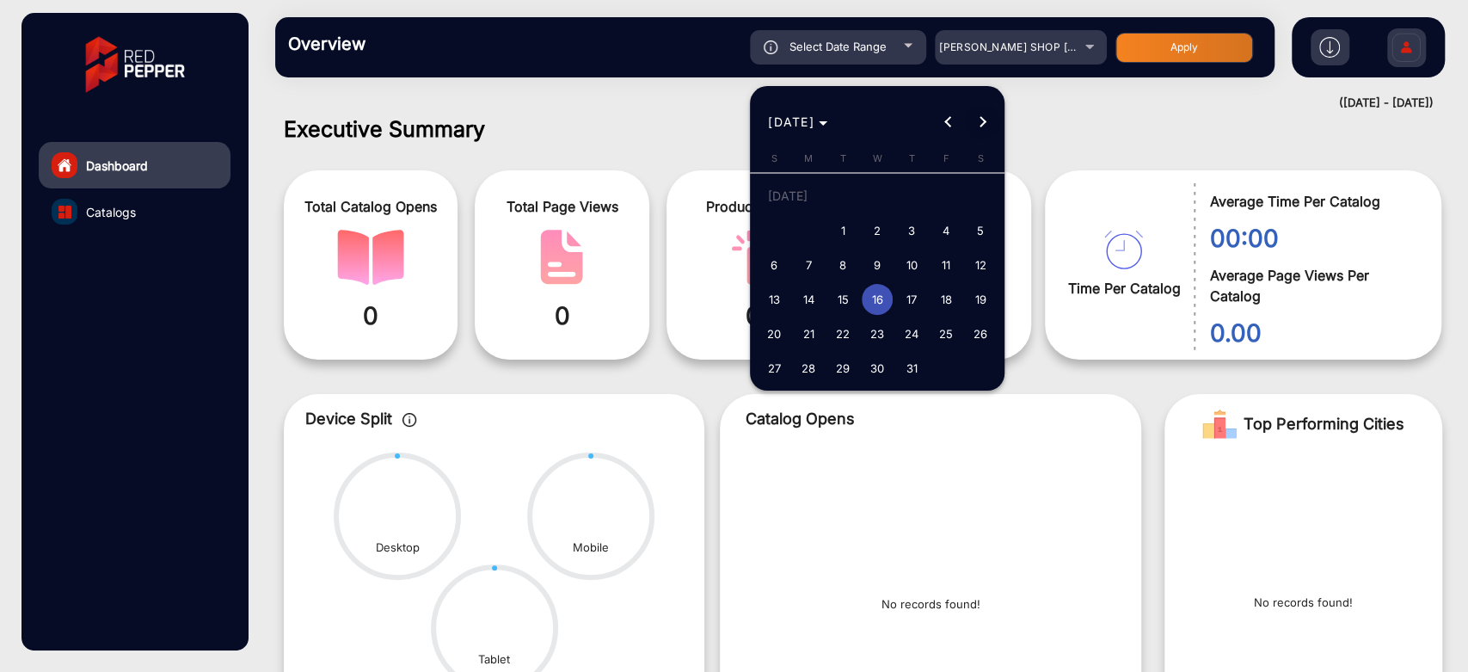
click at [994, 128] on span "Next month" at bounding box center [983, 122] width 34 height 34
click at [937, 227] on span "5" at bounding box center [945, 230] width 31 height 31
type input "[DATE]"
click at [937, 227] on span "5" at bounding box center [945, 230] width 31 height 31
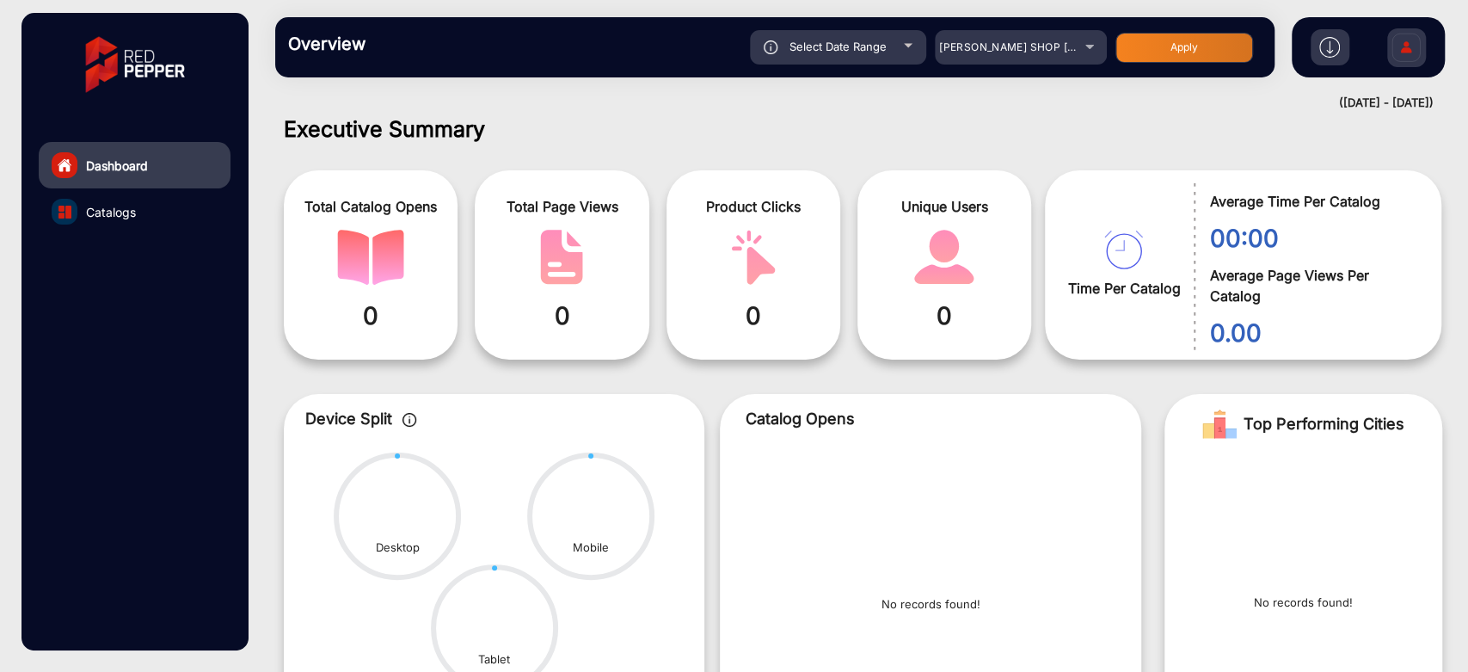
type input "[DATE]"
click at [1194, 56] on button "Apply" at bounding box center [1184, 48] width 138 height 30
type input "[DATE]"
